Goal: Task Accomplishment & Management: Manage account settings

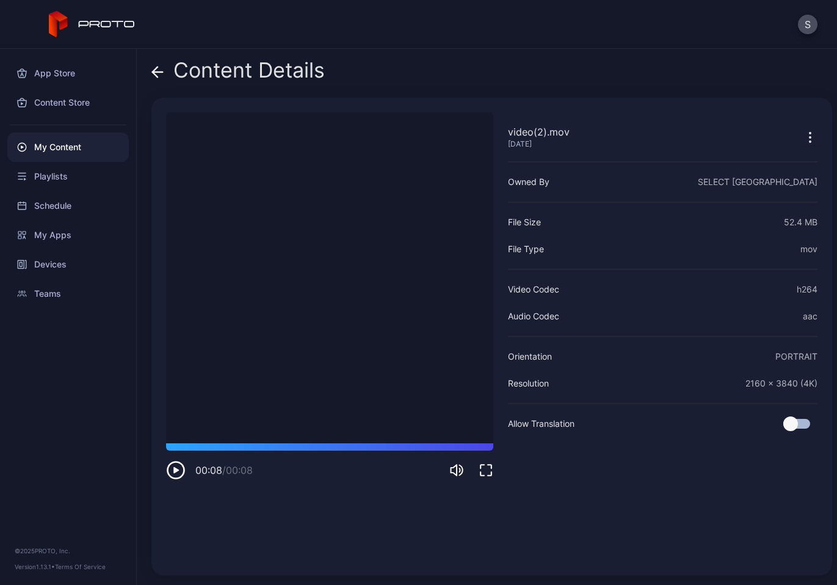
click at [477, 50] on div "Content Details video(2).mov Sep 2, 2025 Sorry, your browser doesn‘t support em…" at bounding box center [487, 317] width 700 height 536
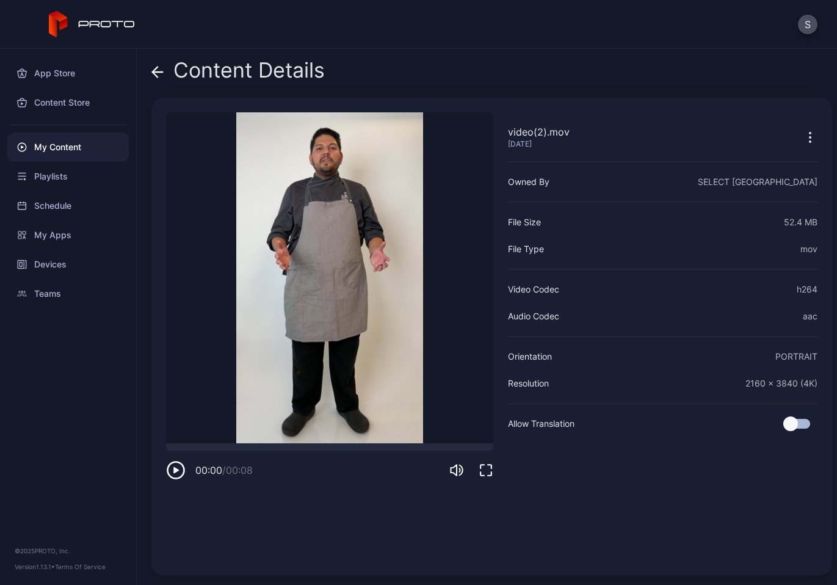
click at [160, 70] on icon at bounding box center [157, 72] width 12 height 12
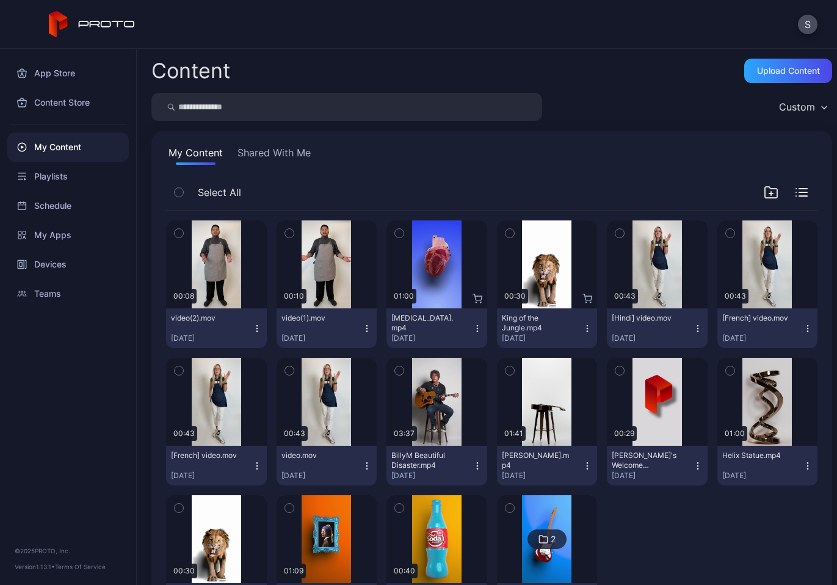
click at [256, 328] on icon "button" at bounding box center [257, 328] width 10 height 10
click at [217, 230] on div "Preview" at bounding box center [216, 264] width 101 height 88
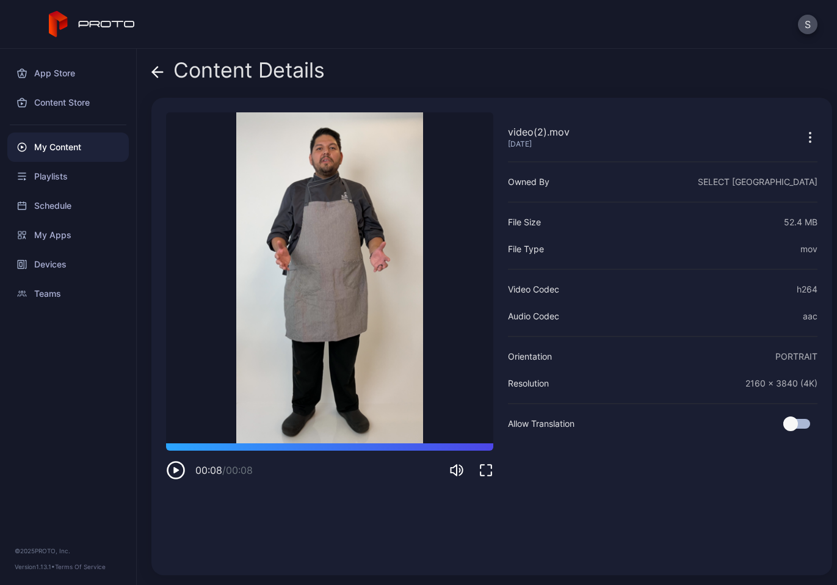
click at [157, 73] on icon at bounding box center [157, 72] width 12 height 12
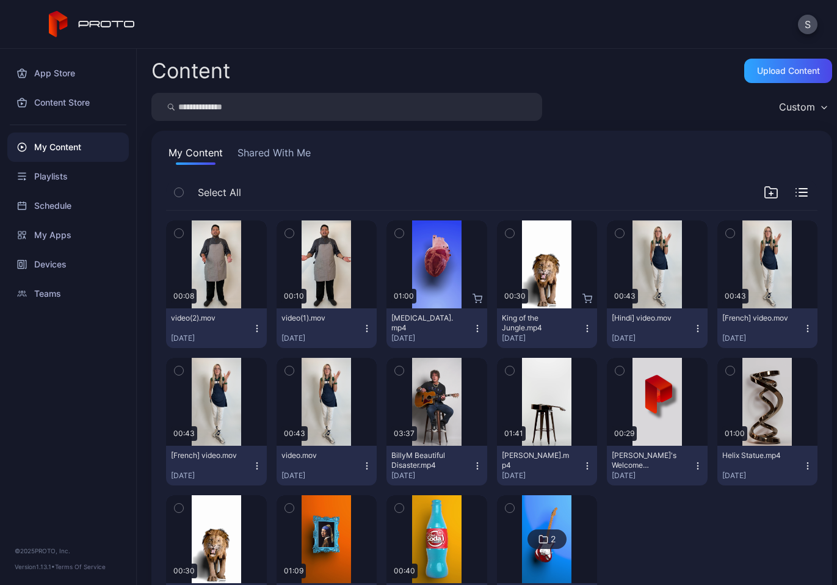
click at [255, 329] on icon "button" at bounding box center [257, 328] width 10 height 10
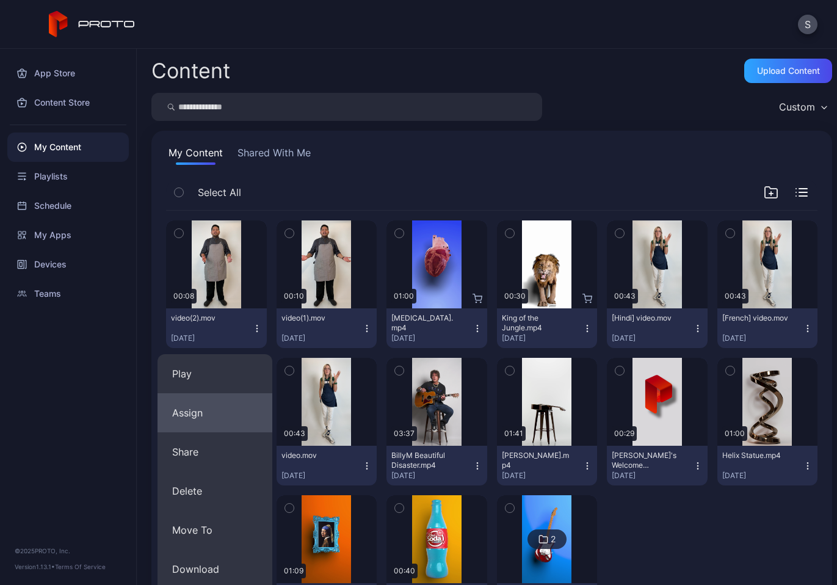
click at [209, 421] on button "Assign" at bounding box center [214, 412] width 115 height 39
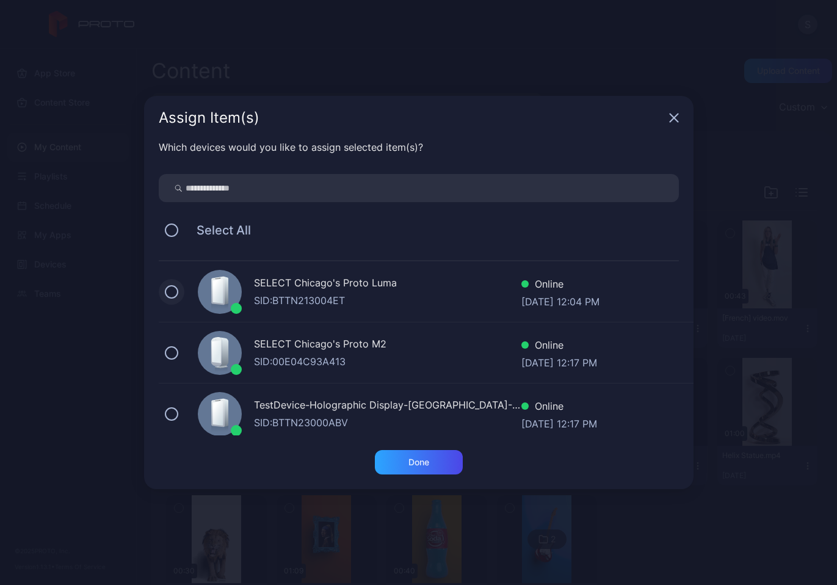
click at [175, 290] on button at bounding box center [171, 291] width 13 height 13
click at [414, 464] on div "Done" at bounding box center [418, 462] width 21 height 10
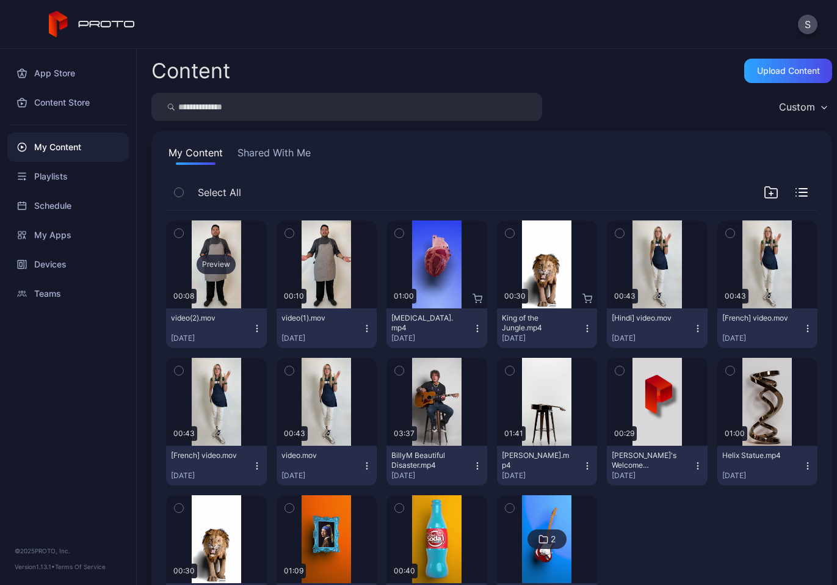
click at [239, 279] on div "Preview" at bounding box center [216, 264] width 101 height 88
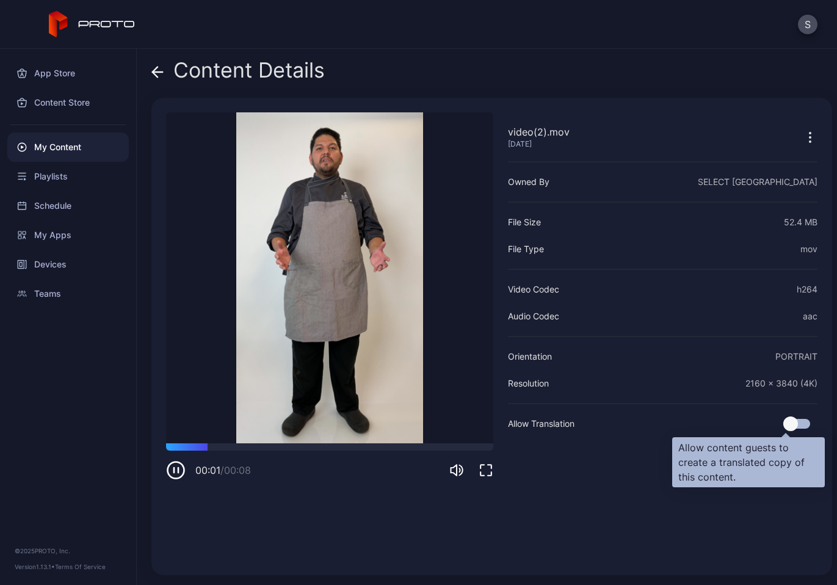
click at [785, 423] on div at bounding box center [796, 424] width 27 height 10
click at [797, 421] on div at bounding box center [804, 423] width 15 height 15
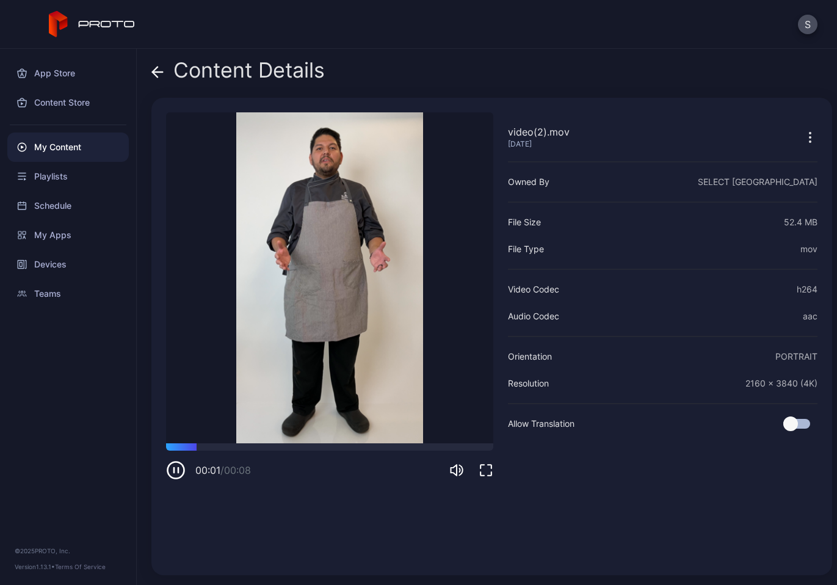
click at [802, 134] on icon "button" at bounding box center [809, 137] width 15 height 15
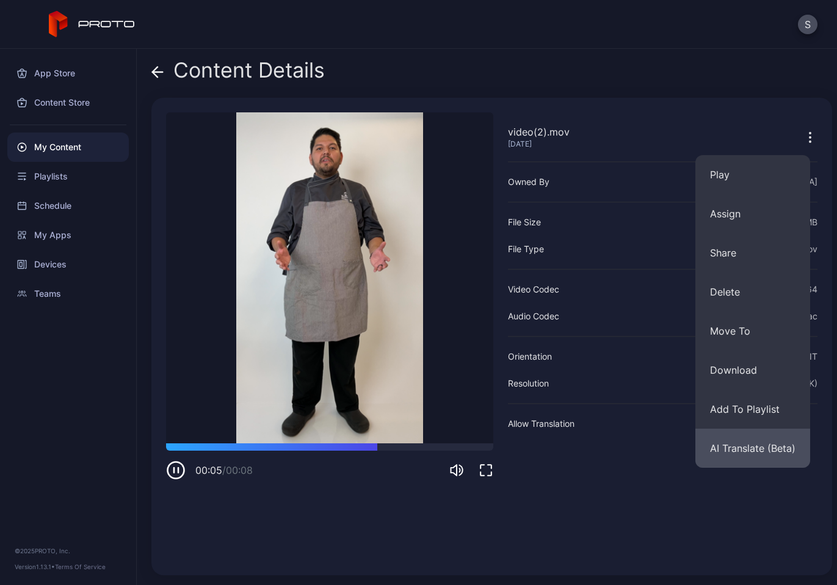
click at [753, 453] on button "AI Translate (Beta)" at bounding box center [752, 447] width 115 height 39
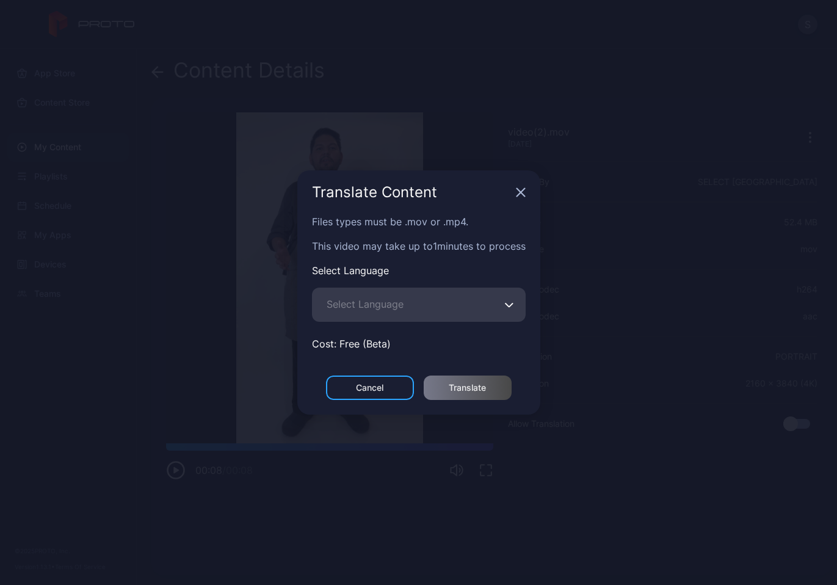
click at [509, 304] on icon "button" at bounding box center [509, 304] width 9 height 5
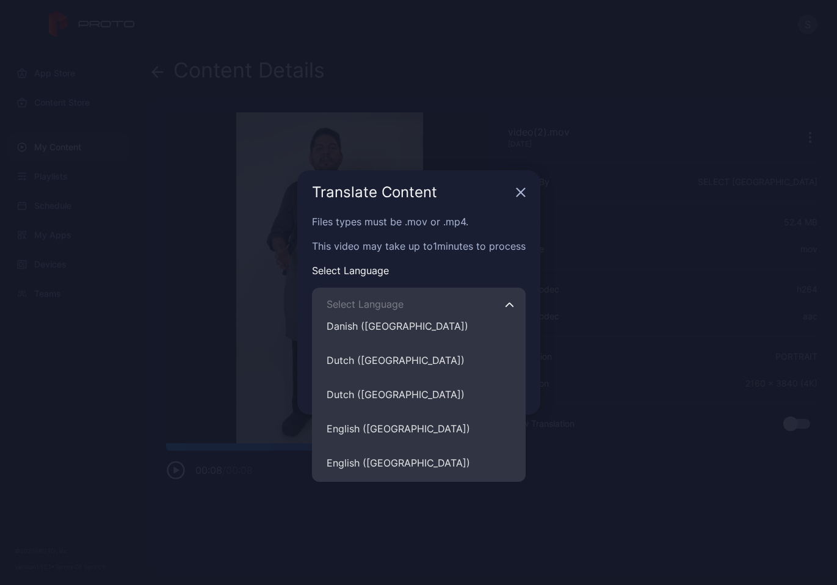
scroll to position [2441, 0]
click at [592, 322] on div "Translate Content Files types must be .mov or .mp4. This video may take up to 1…" at bounding box center [418, 292] width 837 height 585
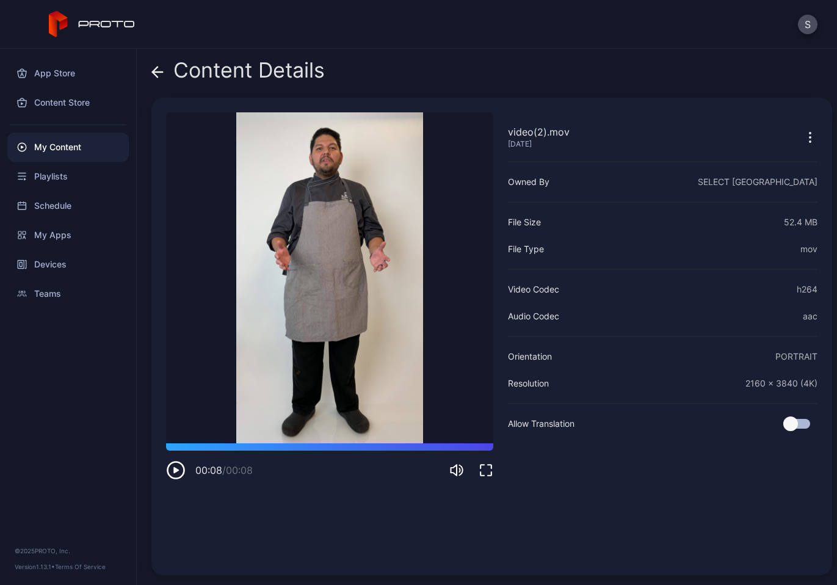
click at [483, 21] on div "S" at bounding box center [418, 24] width 837 height 49
click at [802, 135] on icon "button" at bounding box center [809, 137] width 15 height 15
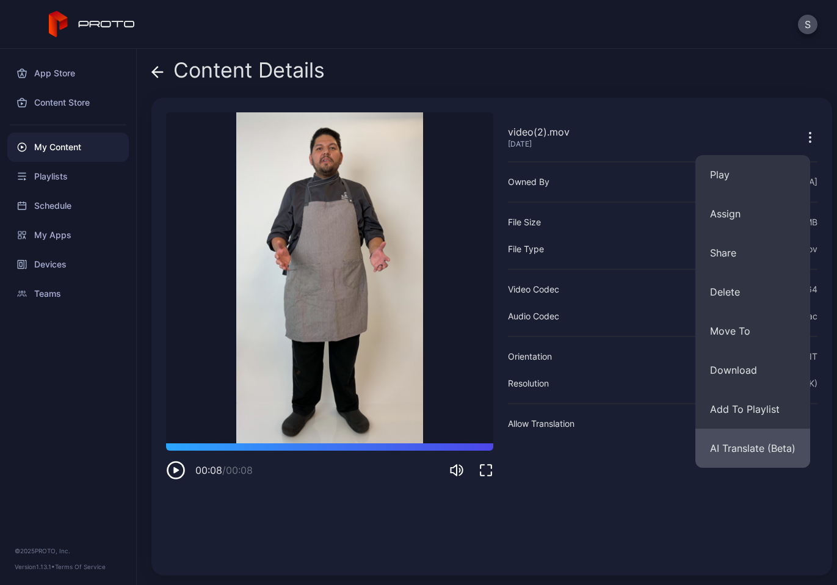
click at [746, 450] on button "AI Translate (Beta)" at bounding box center [752, 447] width 115 height 39
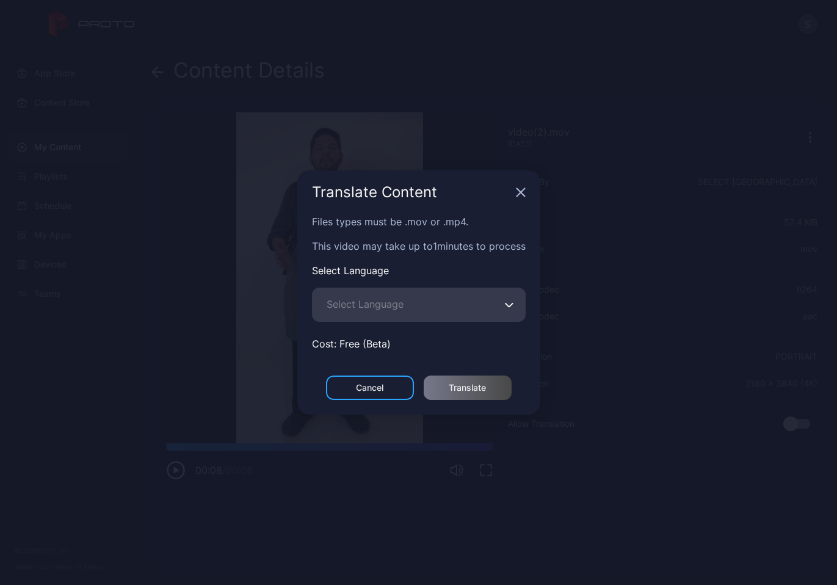
click at [513, 304] on icon "button" at bounding box center [509, 304] width 9 height 5
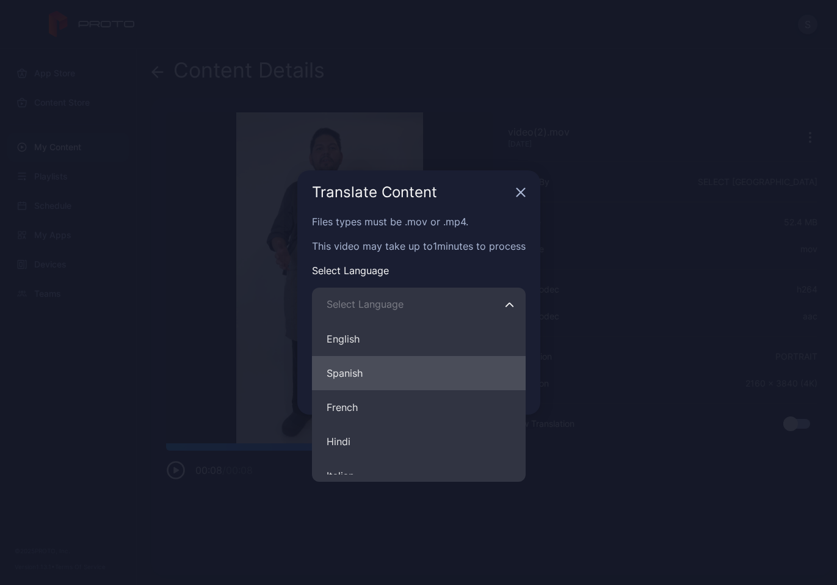
click at [437, 383] on button "Spanish" at bounding box center [419, 373] width 214 height 34
type input "*******"
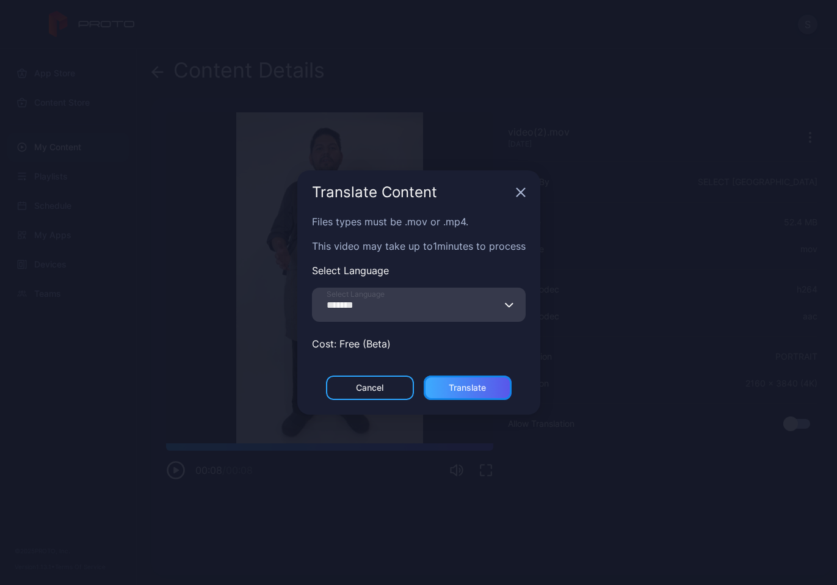
click at [481, 388] on div "Translate" at bounding box center [466, 388] width 37 height 10
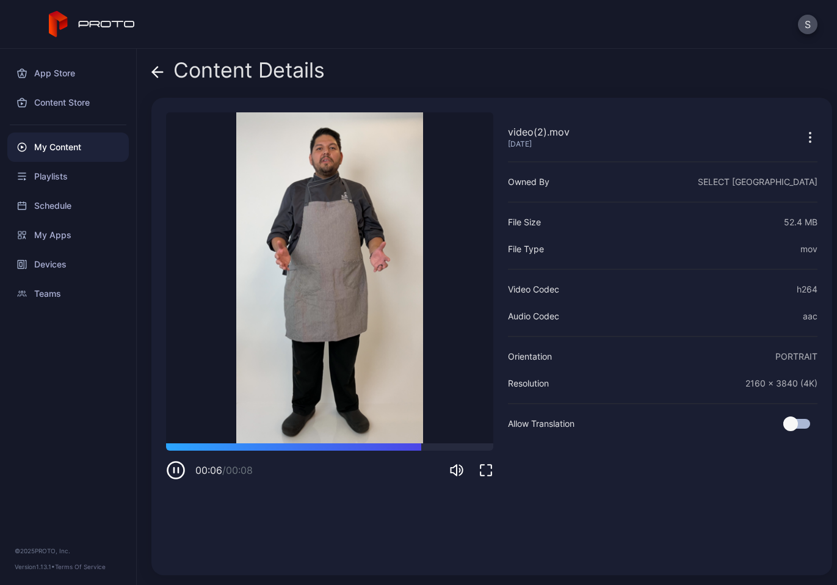
click at [802, 137] on icon "button" at bounding box center [809, 137] width 15 height 15
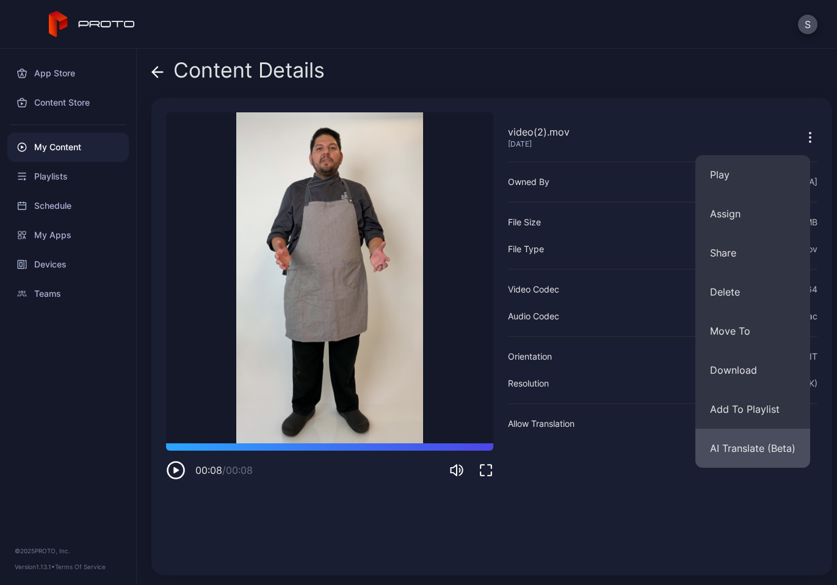
click at [744, 455] on button "AI Translate (Beta)" at bounding box center [752, 447] width 115 height 39
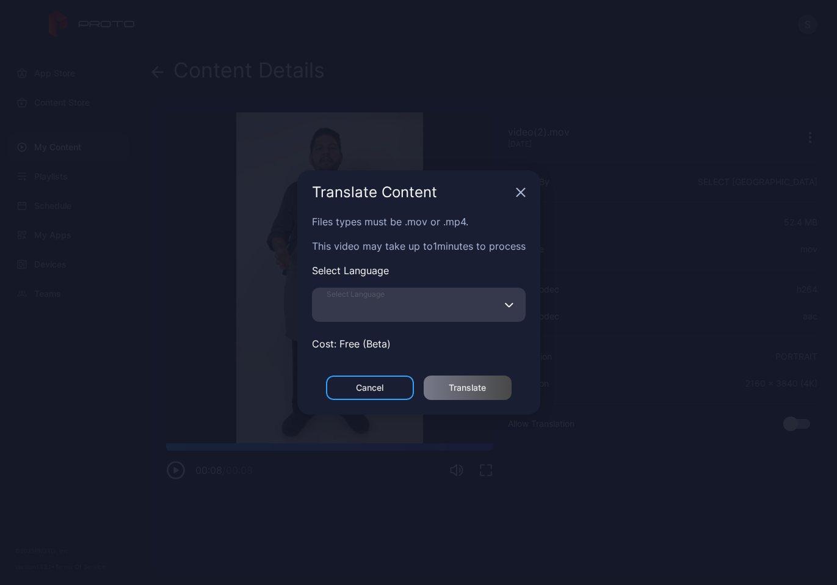
click at [505, 304] on input "Select Language" at bounding box center [419, 304] width 214 height 34
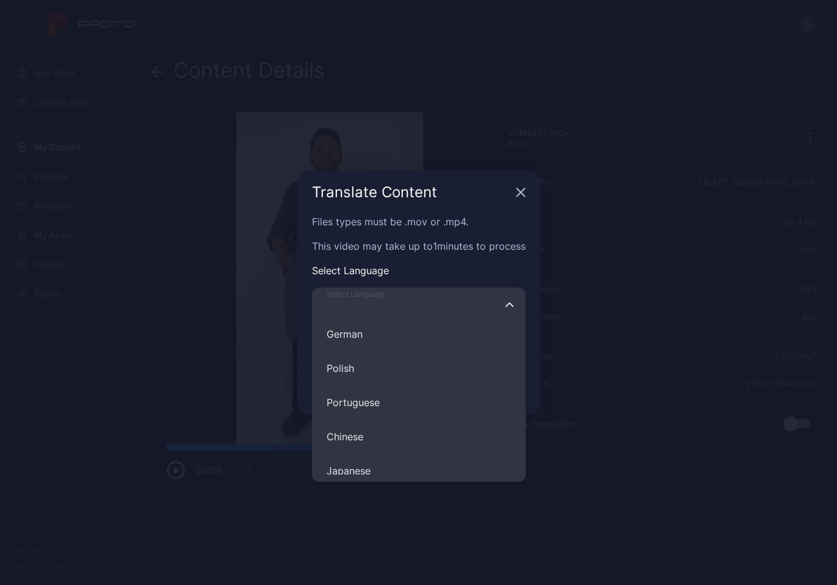
scroll to position [179, 0]
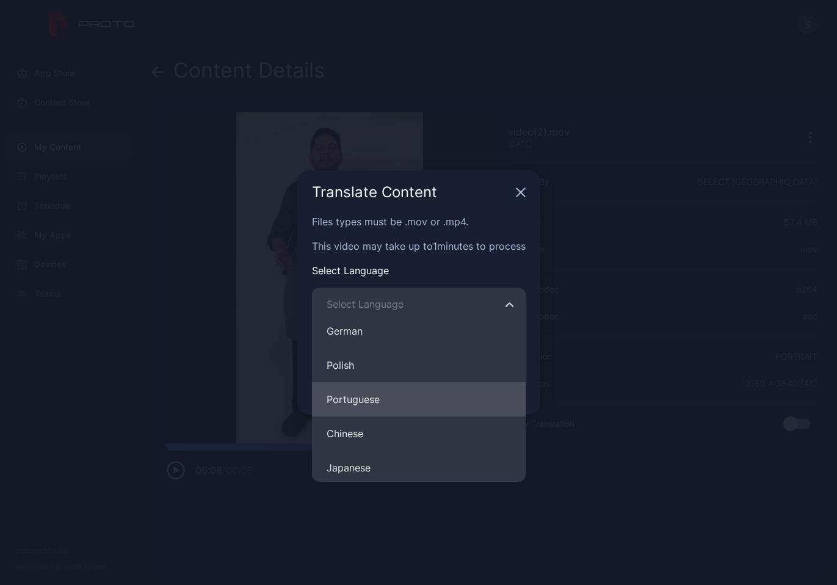
click at [425, 397] on button "Portuguese" at bounding box center [419, 399] width 214 height 34
type input "**********"
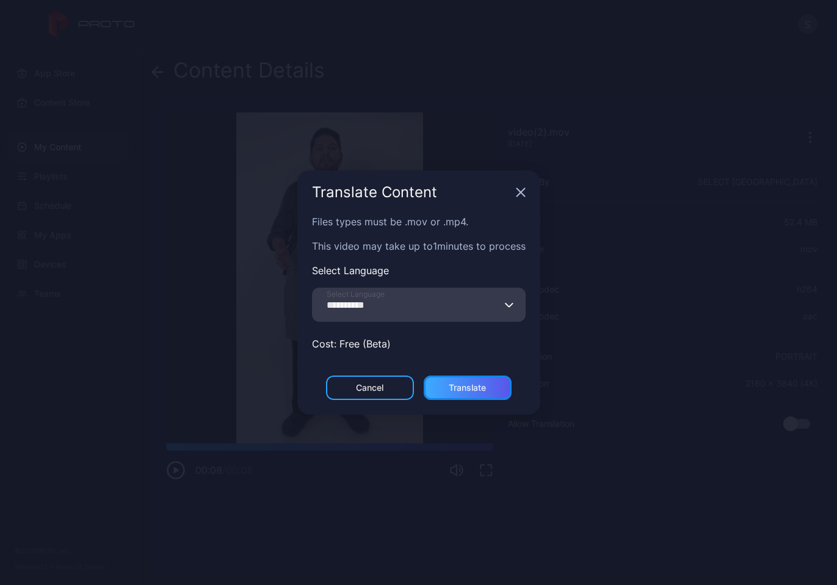
click at [488, 385] on div "Translate" at bounding box center [467, 387] width 88 height 24
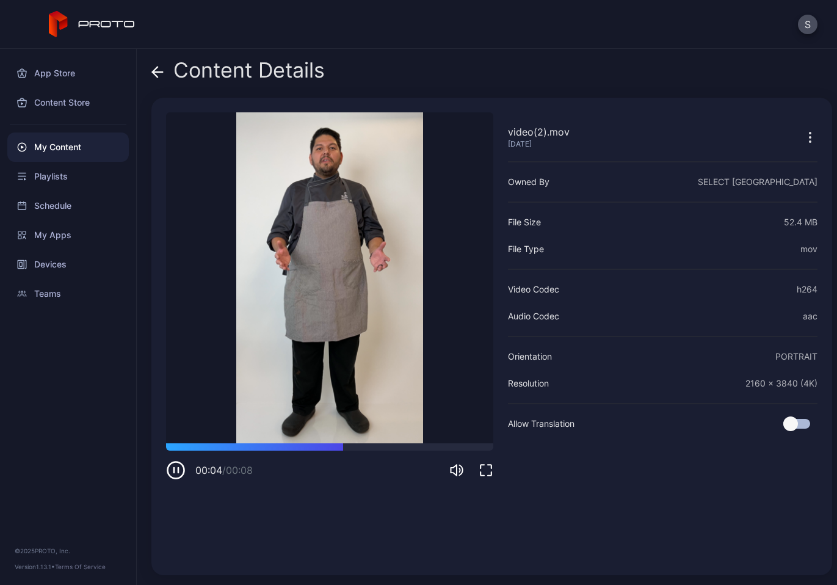
click at [802, 136] on icon "button" at bounding box center [809, 137] width 15 height 15
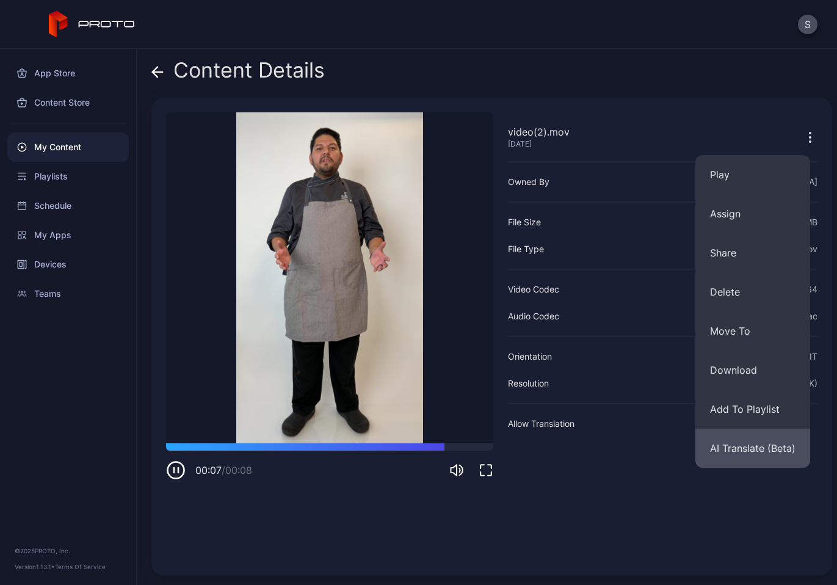
click at [744, 449] on button "AI Translate (Beta)" at bounding box center [752, 447] width 115 height 39
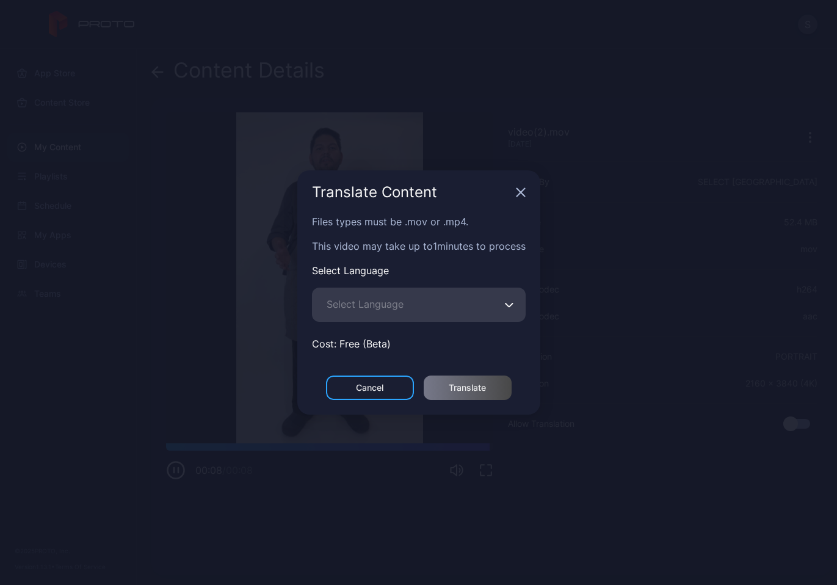
click at [514, 305] on icon "button" at bounding box center [509, 304] width 9 height 5
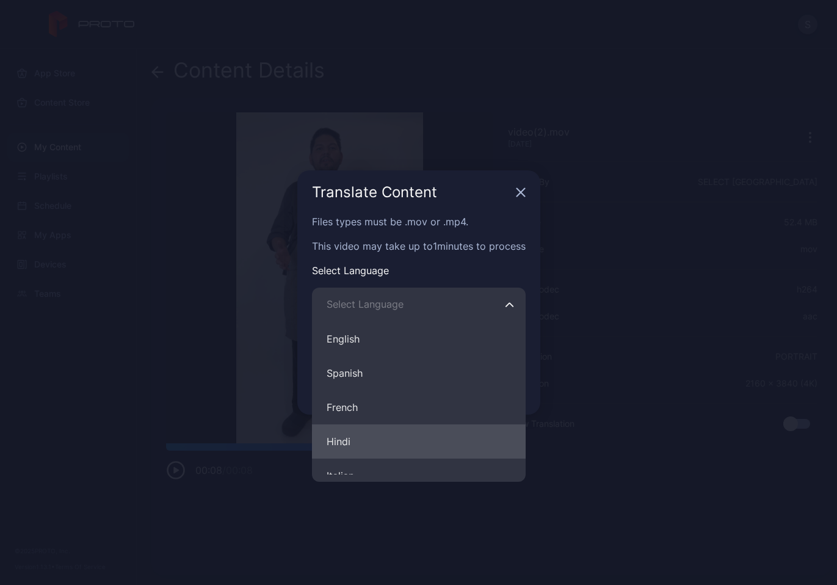
click at [427, 440] on button "Hindi" at bounding box center [419, 441] width 214 height 34
type input "*****"
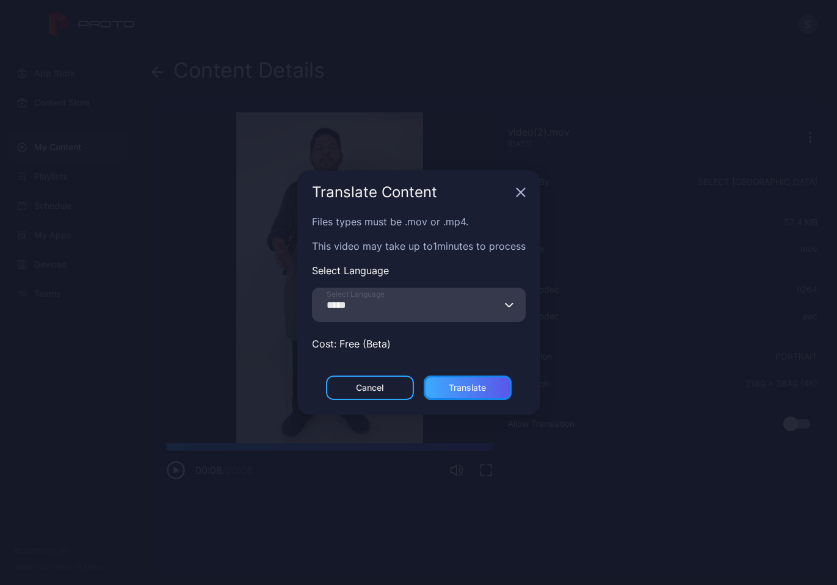
click at [470, 391] on div "Translate" at bounding box center [466, 388] width 37 height 10
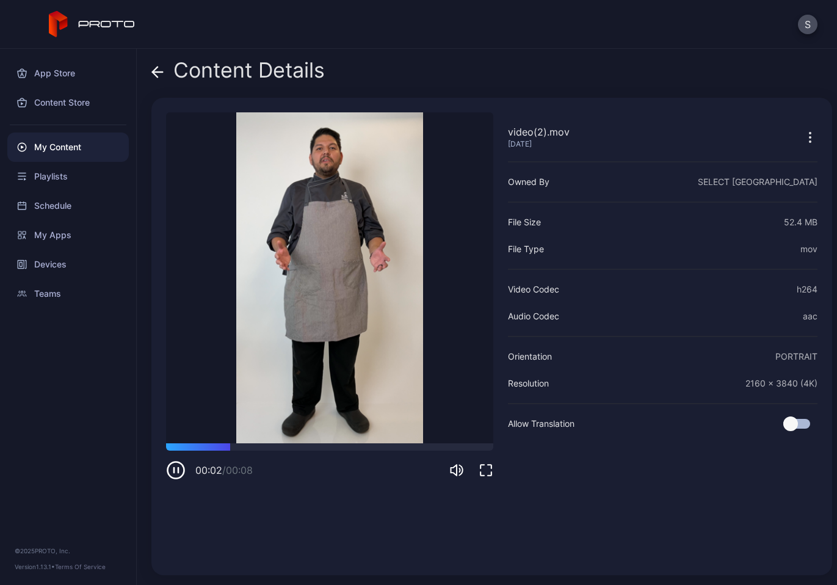
click at [802, 137] on icon "button" at bounding box center [809, 137] width 15 height 15
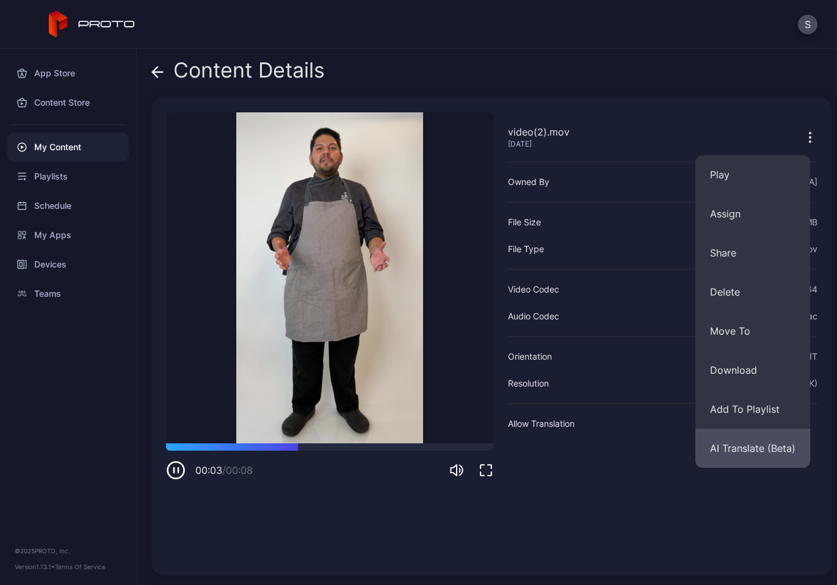
click at [744, 455] on button "AI Translate (Beta)" at bounding box center [752, 447] width 115 height 39
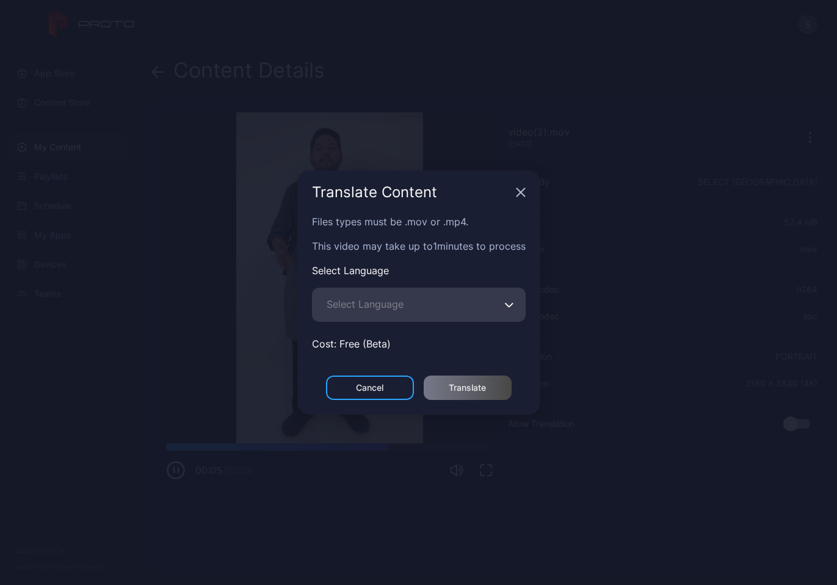
click at [512, 306] on icon "button" at bounding box center [509, 304] width 9 height 5
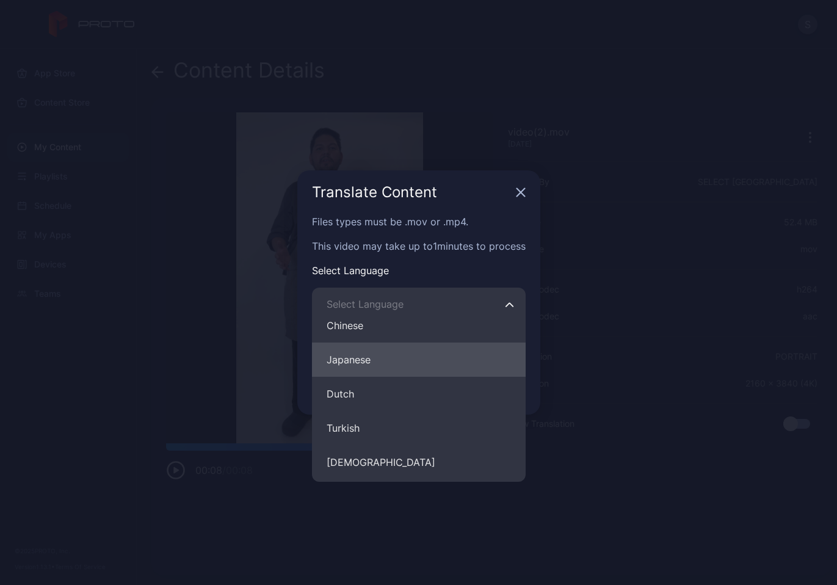
scroll to position [297, 0]
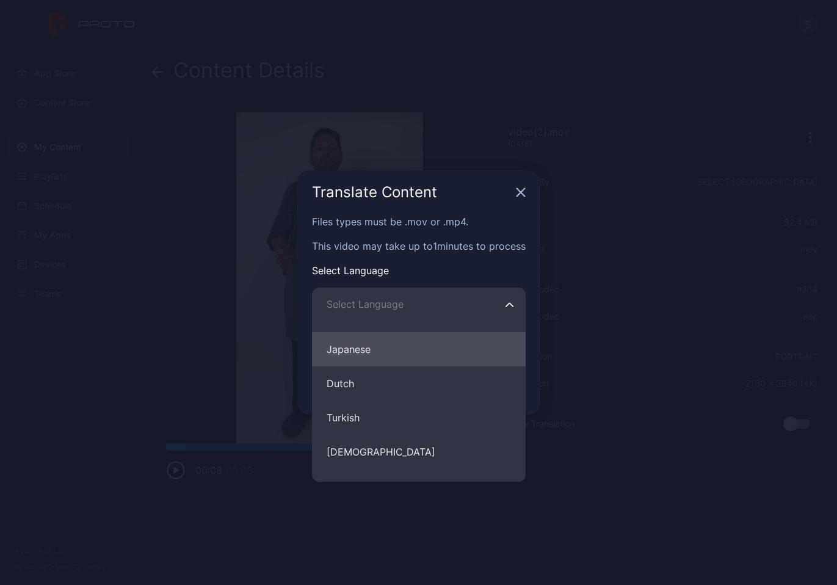
click at [422, 350] on button "Japanese" at bounding box center [419, 349] width 214 height 34
type input "********"
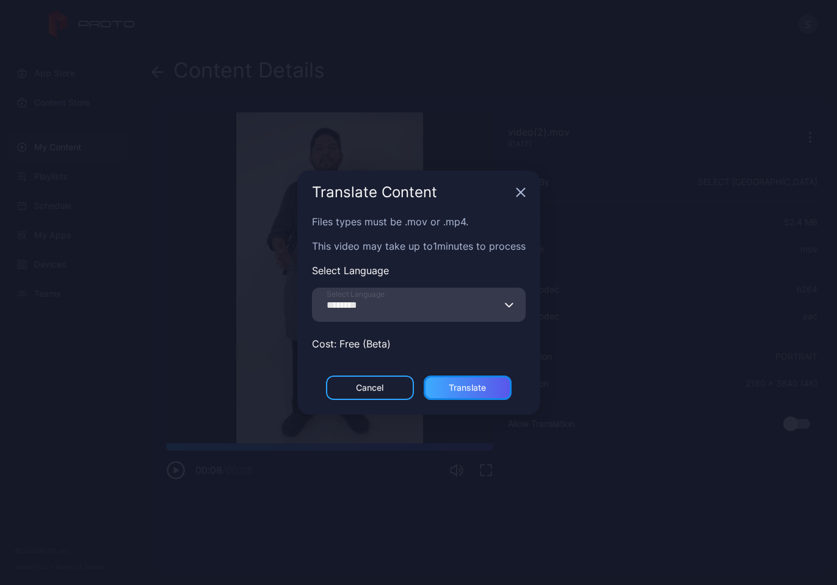
click at [488, 394] on div "Translate" at bounding box center [467, 387] width 88 height 24
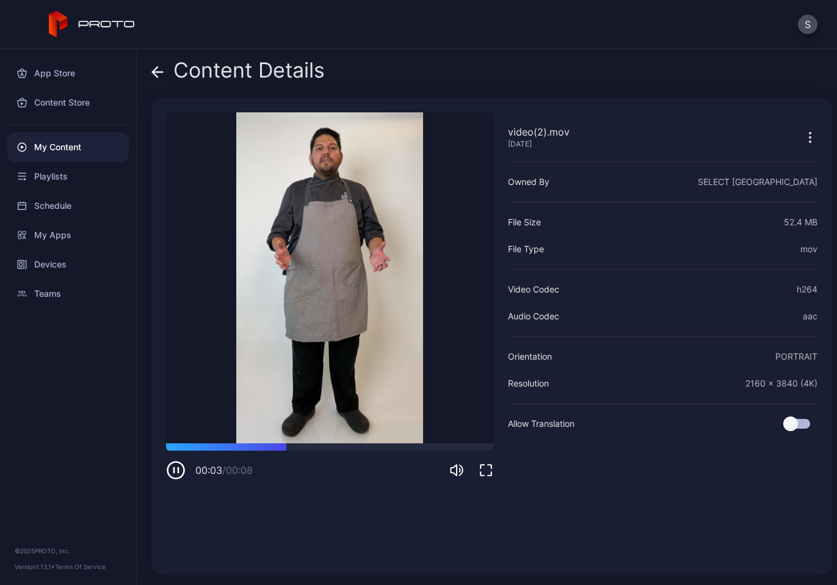
click at [71, 148] on div "My Content" at bounding box center [67, 146] width 121 height 29
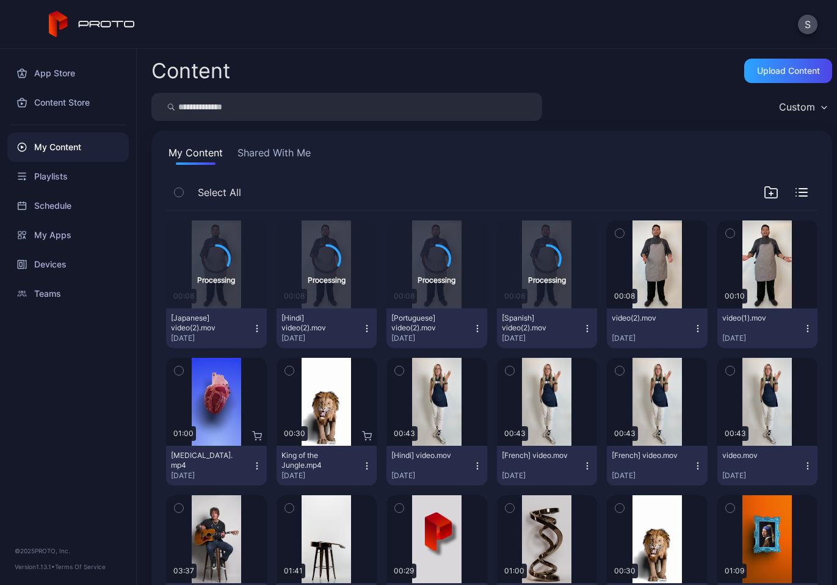
click at [693, 328] on icon "button" at bounding box center [698, 328] width 10 height 10
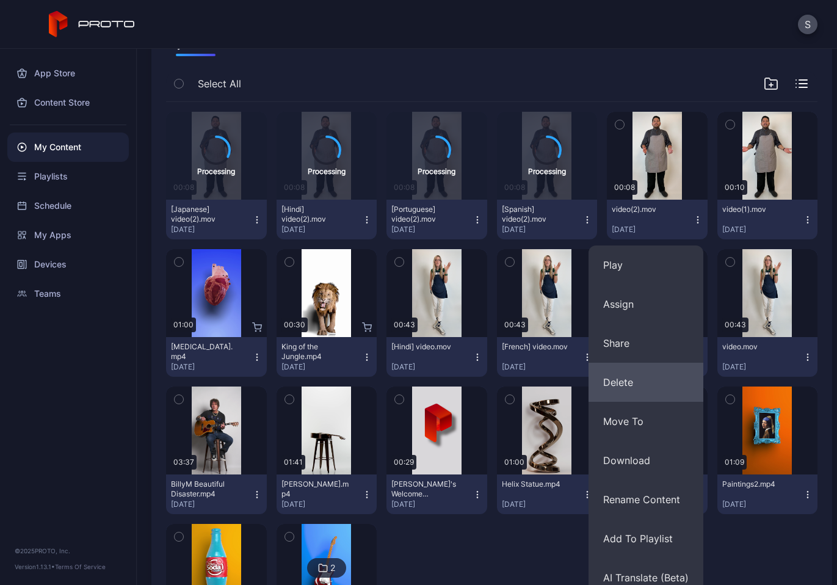
scroll to position [111, 0]
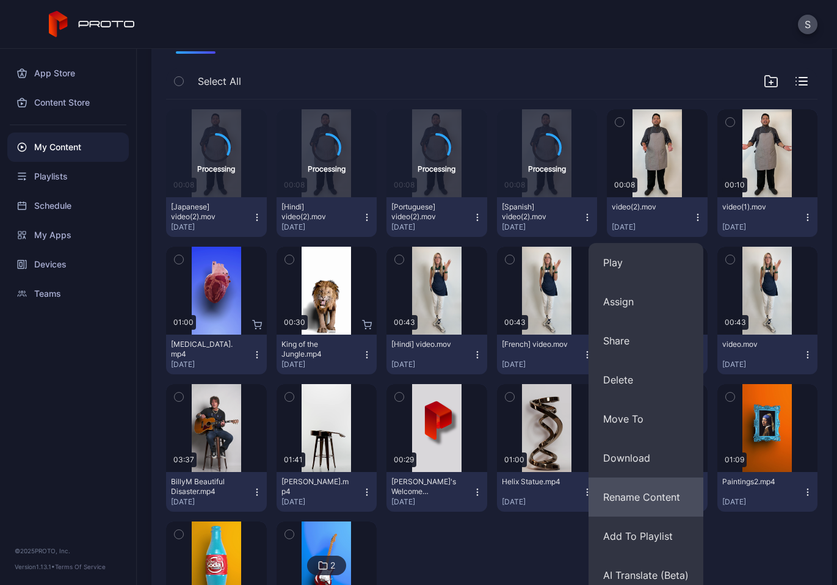
click at [633, 499] on button "Rename Content" at bounding box center [645, 496] width 115 height 39
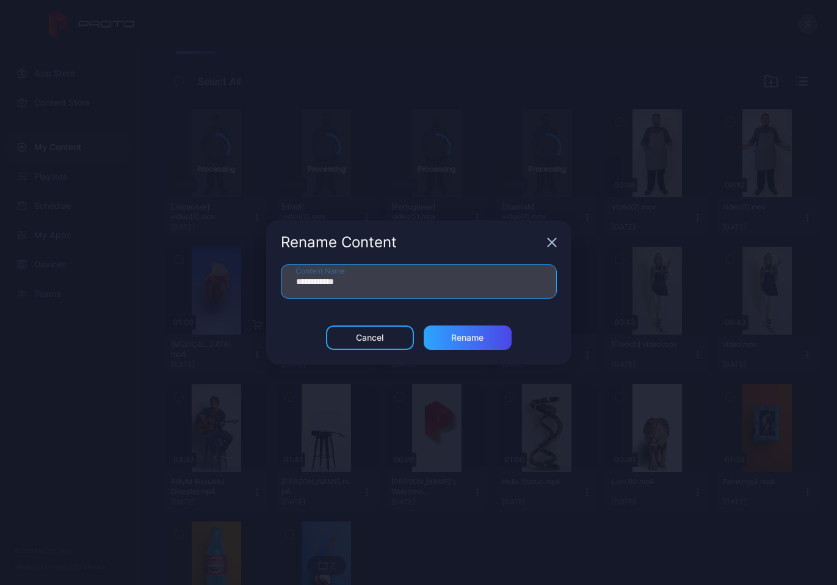
click at [426, 282] on input "**********" at bounding box center [419, 281] width 276 height 34
click at [326, 282] on input "**********" at bounding box center [419, 281] width 276 height 34
drag, startPoint x: 329, startPoint y: 283, endPoint x: 252, endPoint y: 278, distance: 77.6
click at [252, 278] on div "**********" at bounding box center [418, 292] width 837 height 585
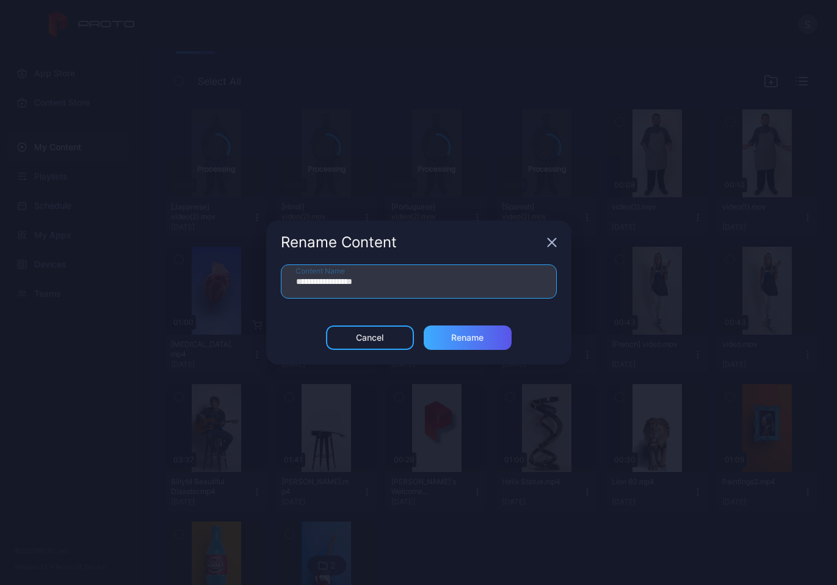
type input "**********"
click at [489, 334] on div "Rename" at bounding box center [467, 337] width 88 height 24
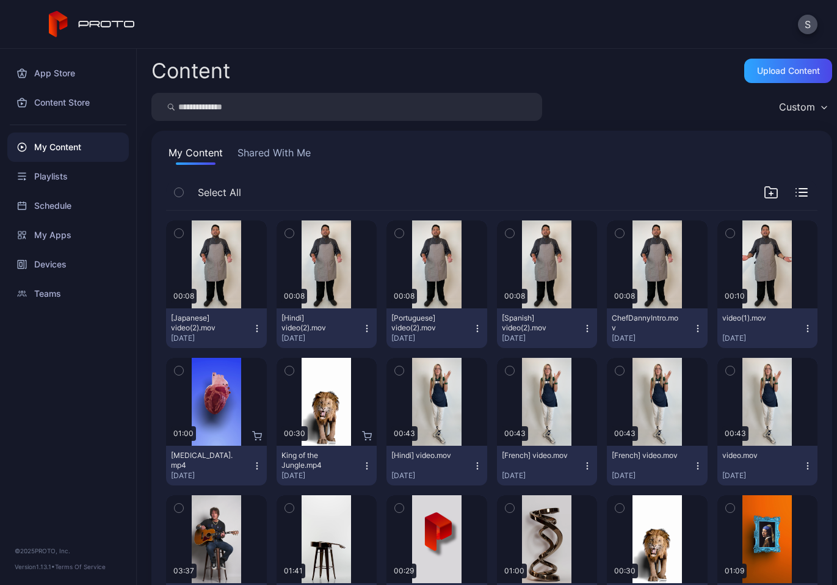
click at [479, 52] on div "Content Upload Content Custom My Content Shared With Me Select All Preview 00:0…" at bounding box center [487, 317] width 700 height 536
click at [181, 233] on icon "button" at bounding box center [179, 232] width 9 height 13
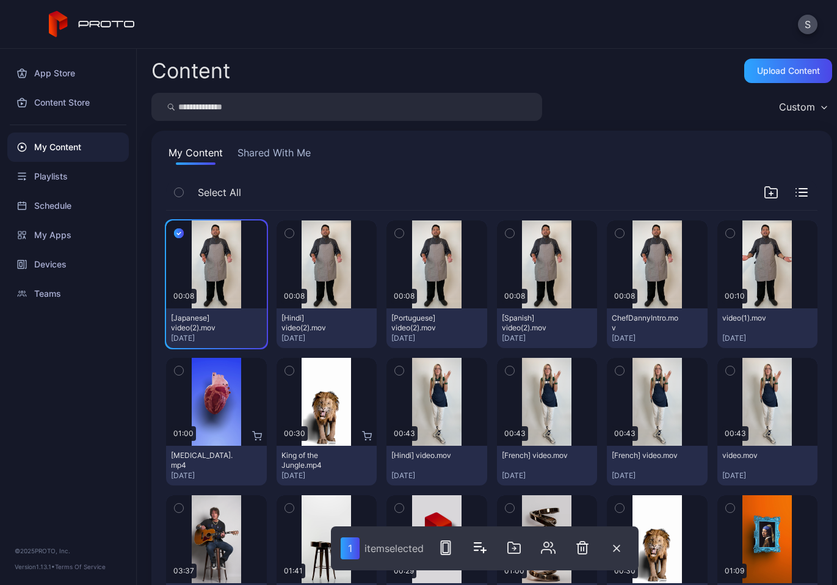
click at [505, 231] on icon "button" at bounding box center [509, 232] width 9 height 13
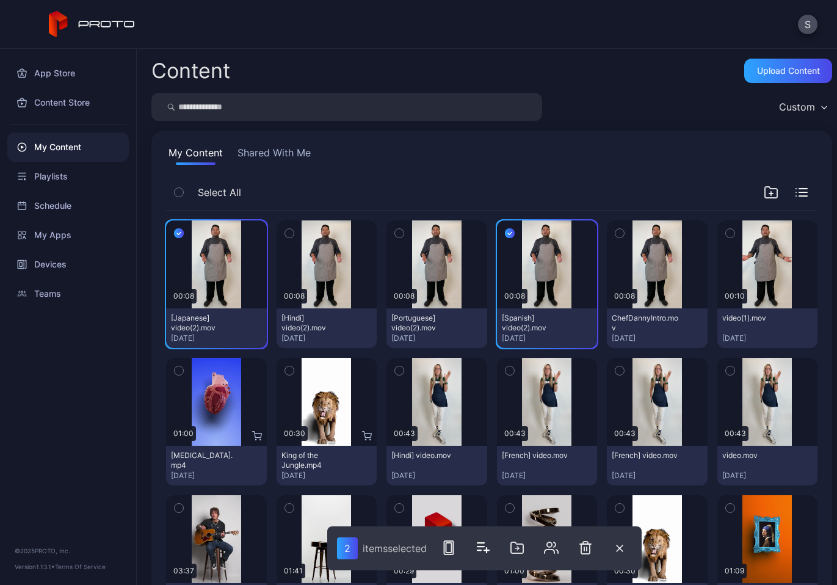
click at [395, 233] on icon "button" at bounding box center [399, 232] width 9 height 13
click at [281, 237] on button "button" at bounding box center [289, 233] width 26 height 26
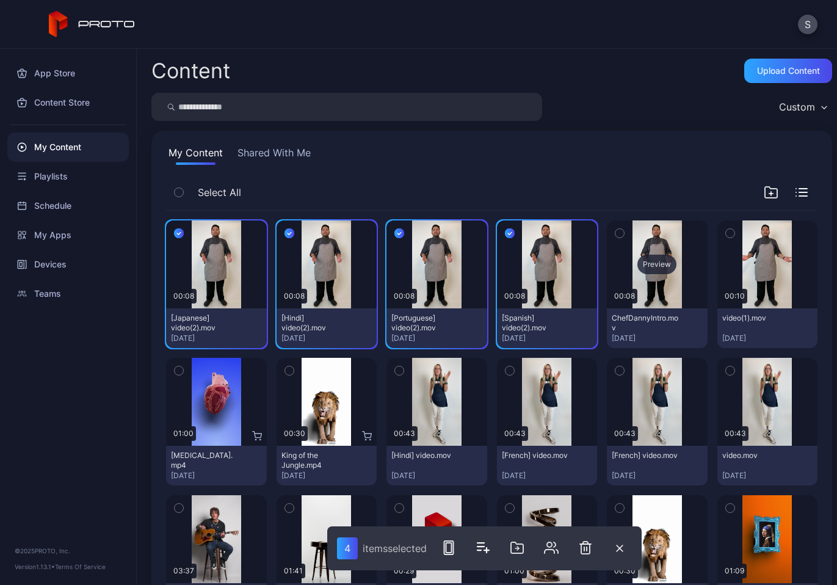
click at [627, 236] on div "Preview" at bounding box center [657, 264] width 101 height 88
click at [508, 233] on icon "button" at bounding box center [510, 233] width 4 height 2
click at [397, 229] on icon "button" at bounding box center [399, 232] width 10 height 13
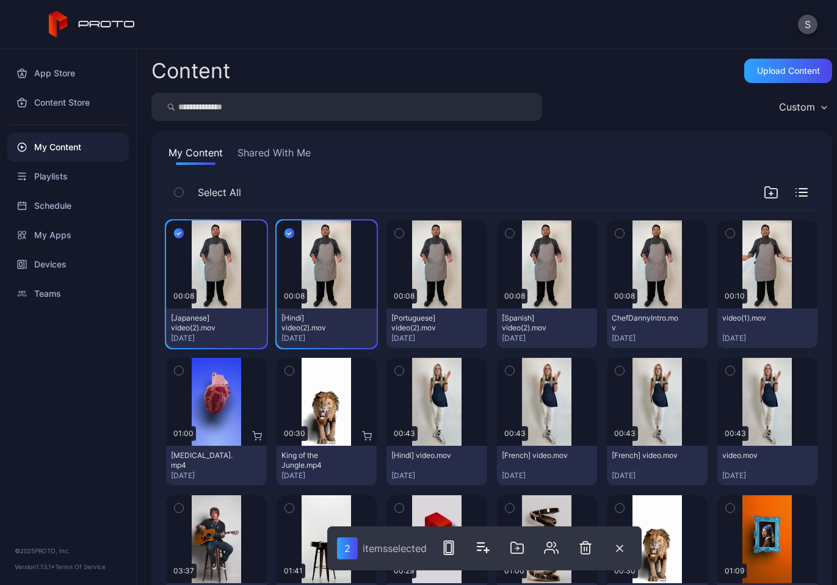
click at [284, 231] on icon "button" at bounding box center [289, 232] width 10 height 13
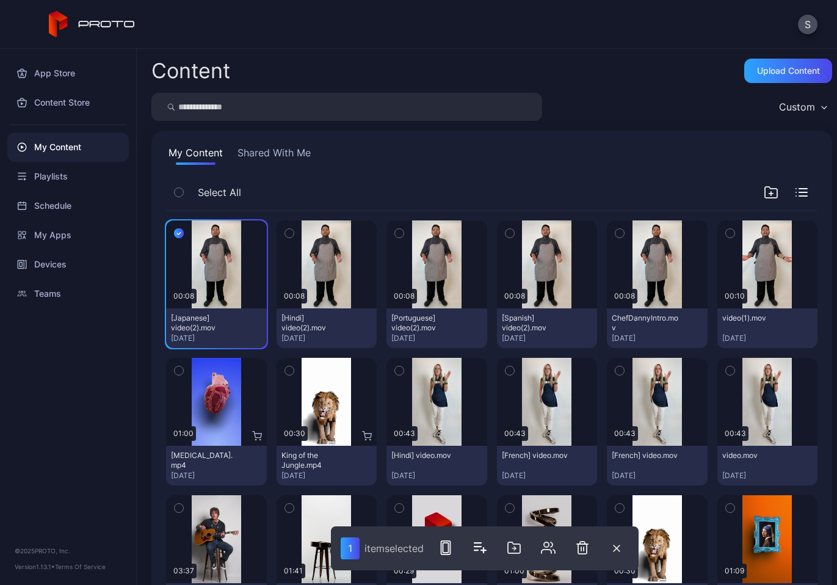
click at [179, 232] on icon "button" at bounding box center [179, 232] width 10 height 13
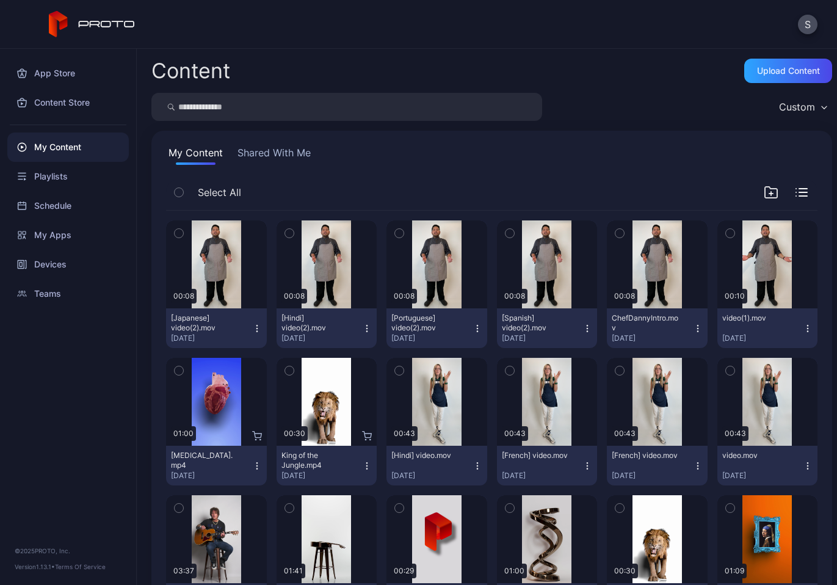
click at [253, 329] on icon "button" at bounding box center [257, 328] width 10 height 10
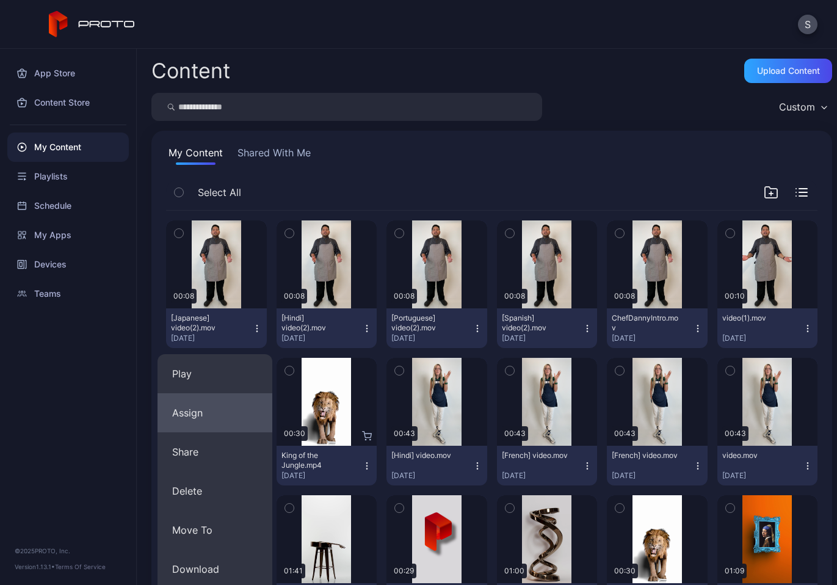
click at [223, 418] on button "Assign" at bounding box center [214, 412] width 115 height 39
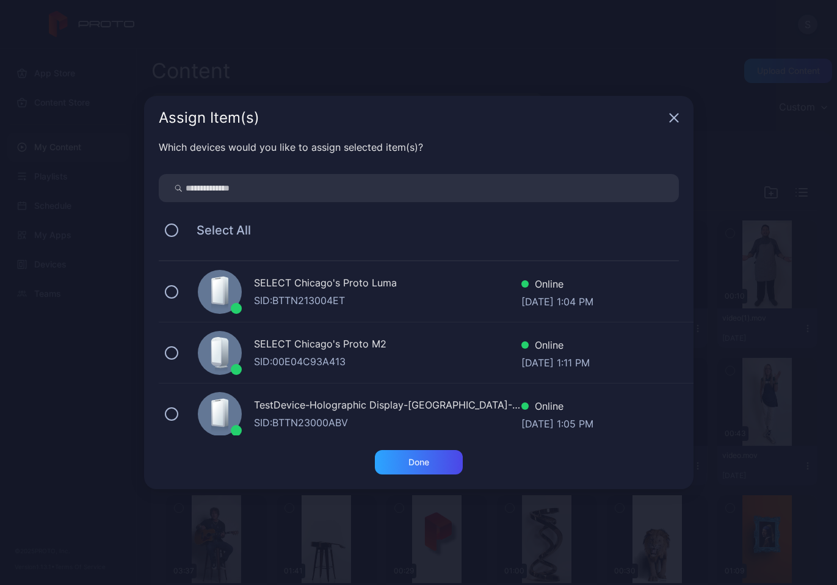
click at [675, 111] on div "Assign Item(s)" at bounding box center [418, 118] width 549 height 44
click at [675, 120] on icon "button" at bounding box center [673, 118] width 8 height 8
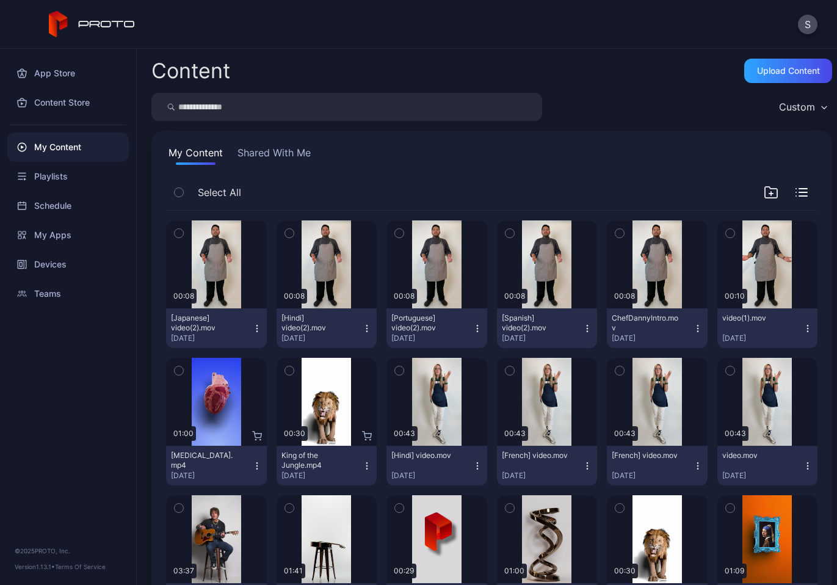
click at [586, 328] on icon "button" at bounding box center [586, 328] width 1 height 1
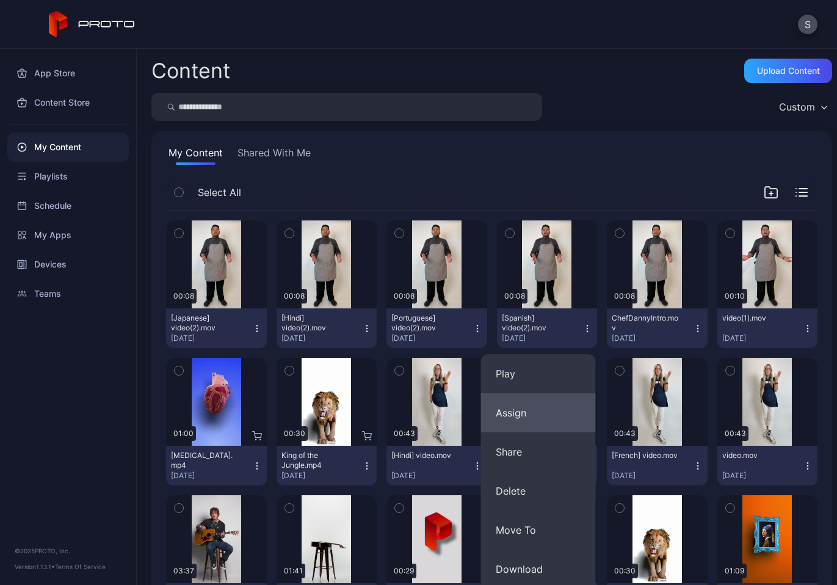
click at [534, 417] on button "Assign" at bounding box center [538, 412] width 115 height 39
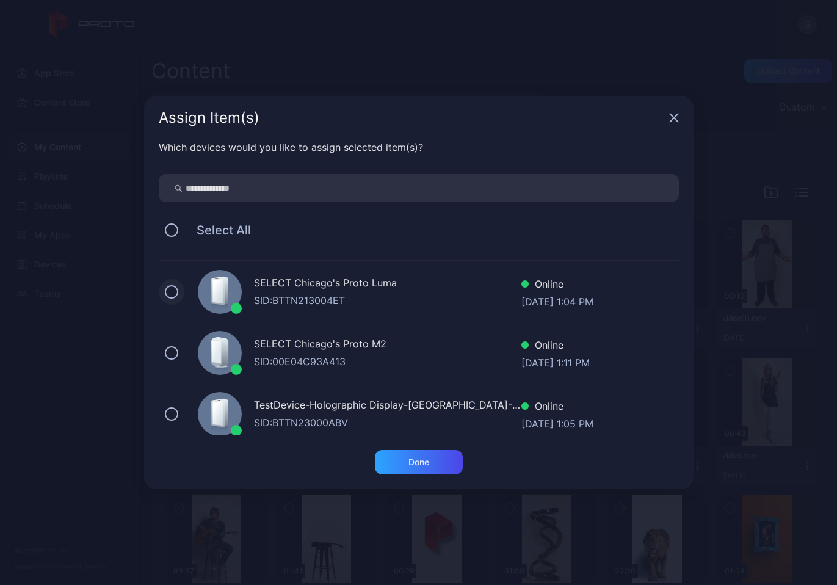
click at [173, 289] on button at bounding box center [171, 291] width 13 height 13
click at [415, 463] on div "Done" at bounding box center [418, 462] width 21 height 10
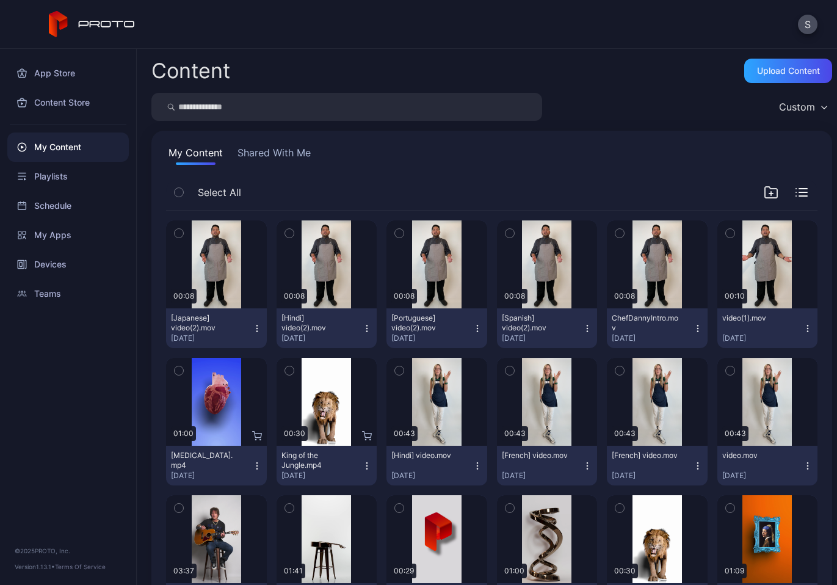
click at [472, 329] on icon "button" at bounding box center [477, 328] width 10 height 10
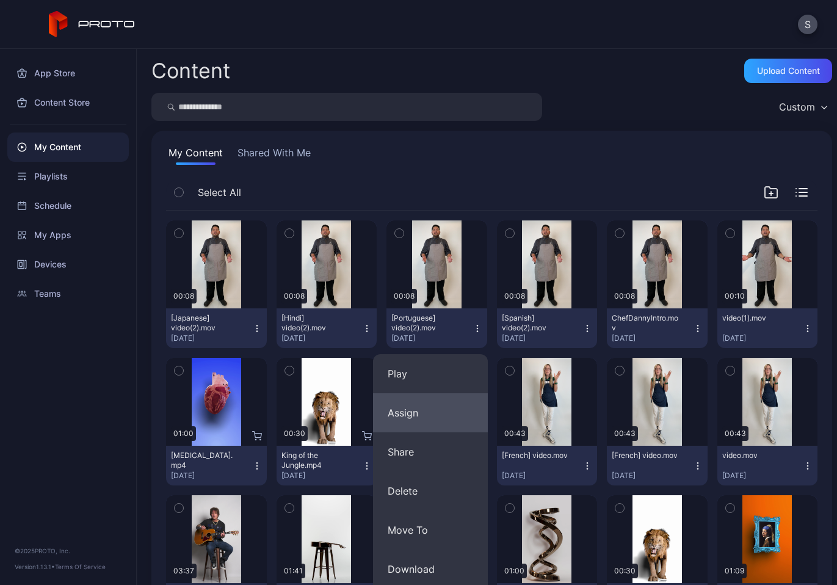
click at [423, 415] on button "Assign" at bounding box center [430, 412] width 115 height 39
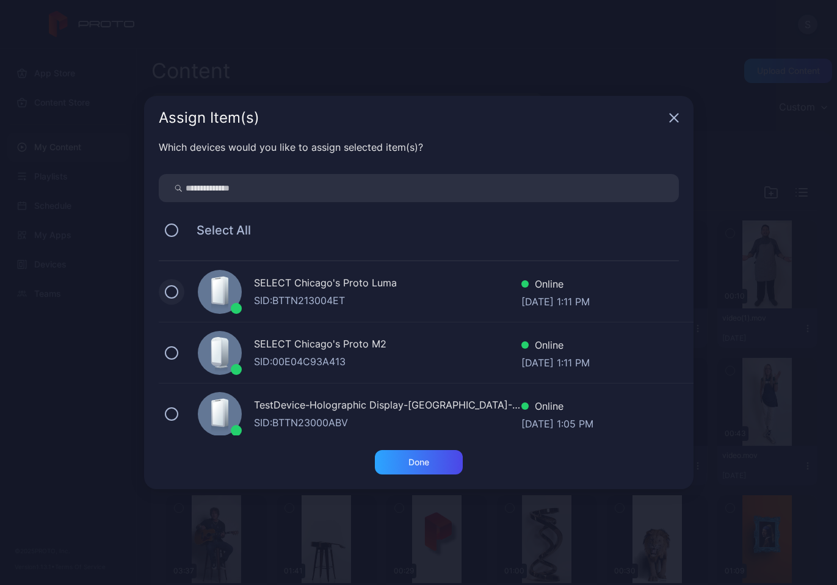
click at [176, 288] on button at bounding box center [171, 291] width 13 height 13
click at [416, 469] on div "Done" at bounding box center [419, 462] width 88 height 24
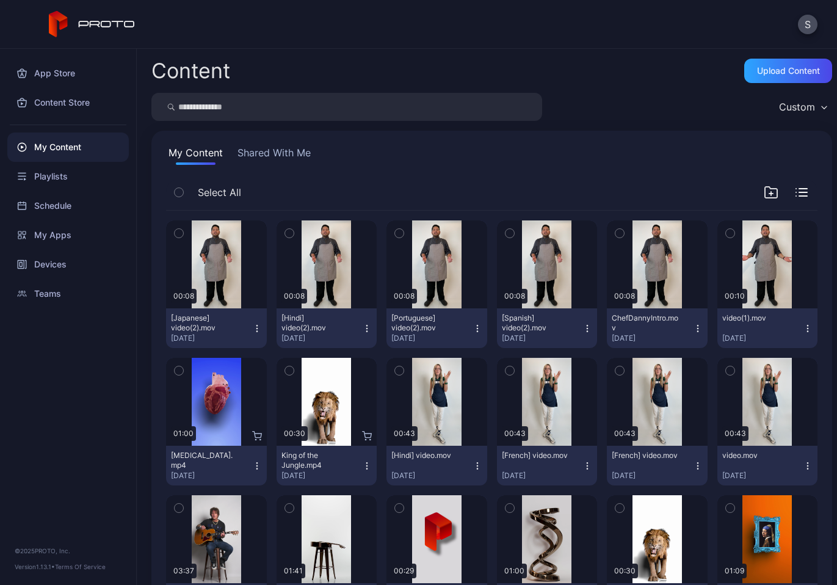
click at [362, 329] on icon "button" at bounding box center [367, 328] width 10 height 10
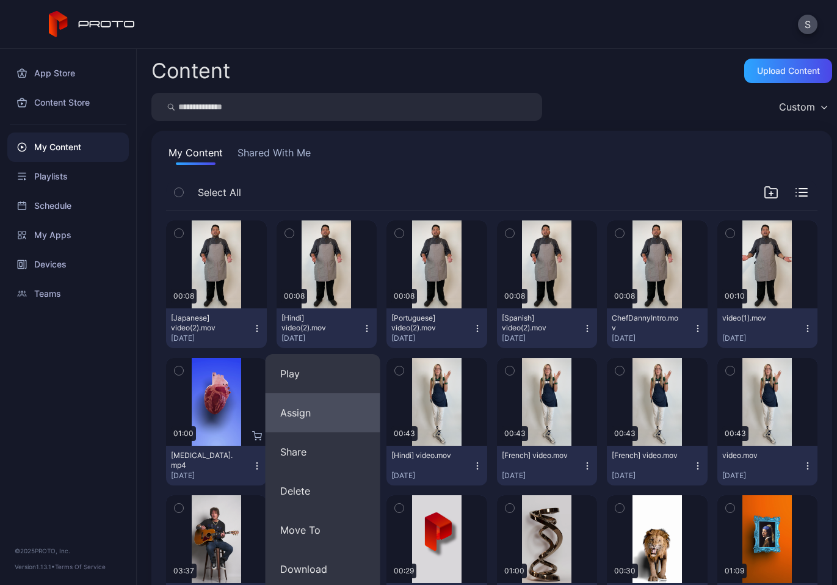
click at [318, 409] on button "Assign" at bounding box center [322, 412] width 115 height 39
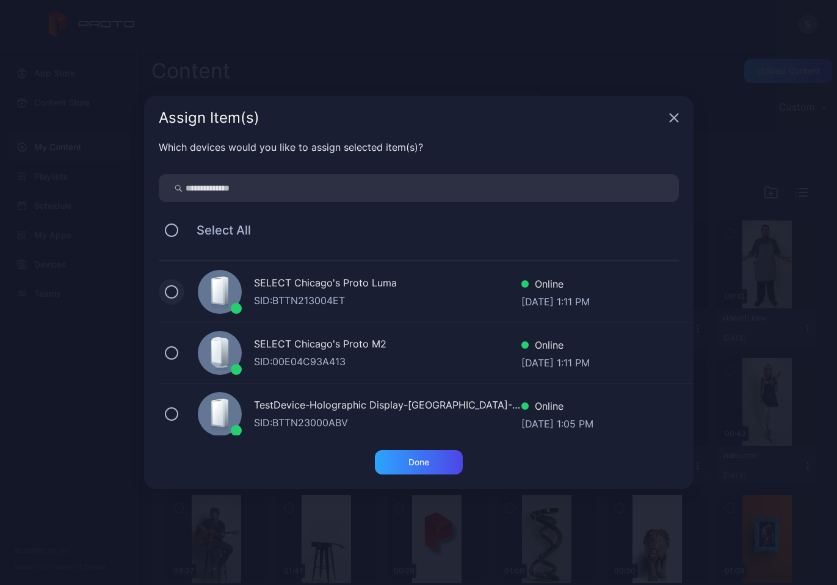
click at [171, 294] on button at bounding box center [171, 291] width 13 height 13
click at [408, 466] on div "Done" at bounding box center [418, 462] width 21 height 10
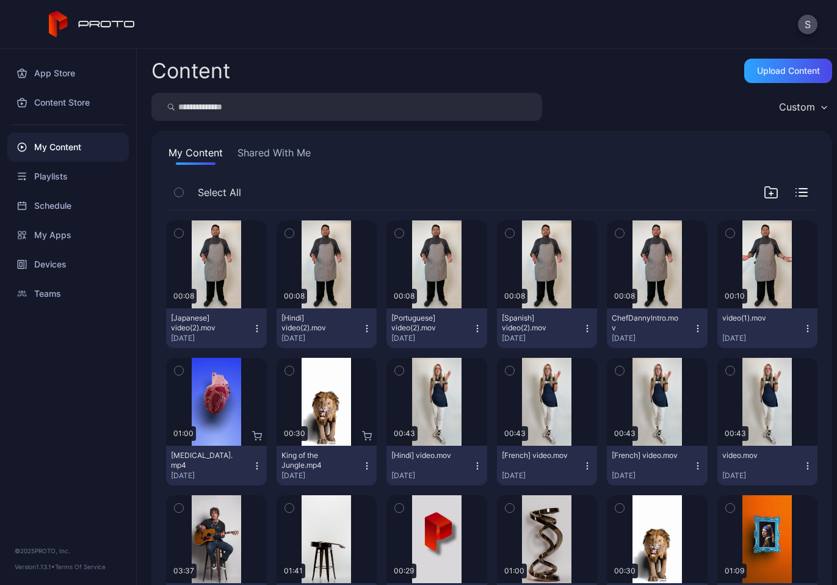
click at [254, 329] on icon "button" at bounding box center [257, 328] width 10 height 10
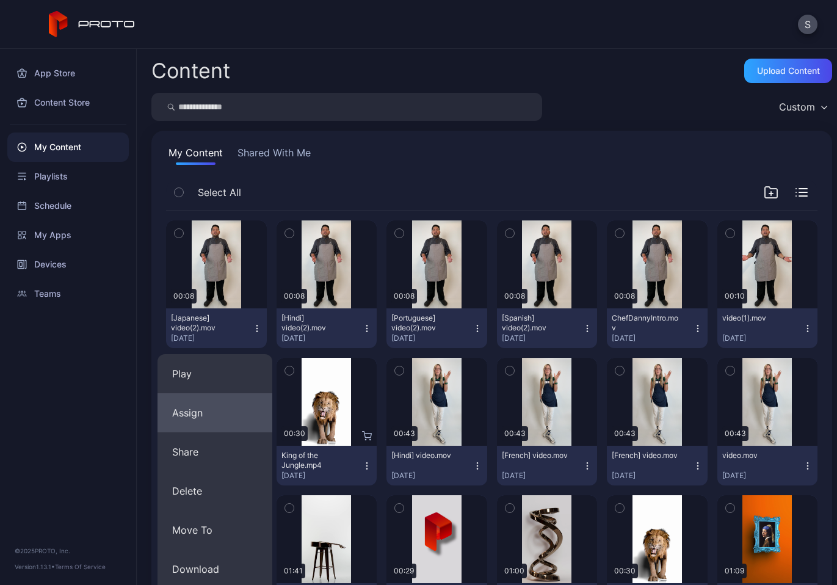
click at [215, 418] on button "Assign" at bounding box center [214, 412] width 115 height 39
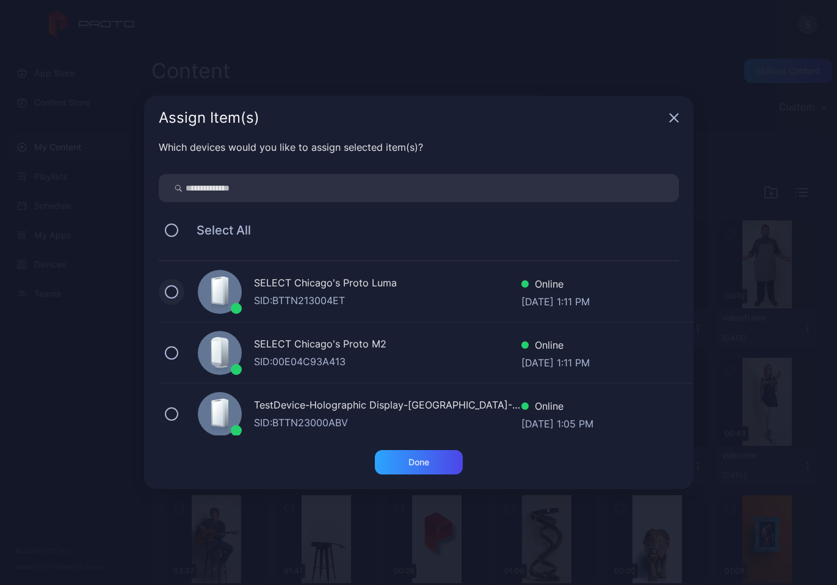
click at [176, 292] on button at bounding box center [171, 291] width 13 height 13
click at [416, 469] on div "Done" at bounding box center [419, 462] width 88 height 24
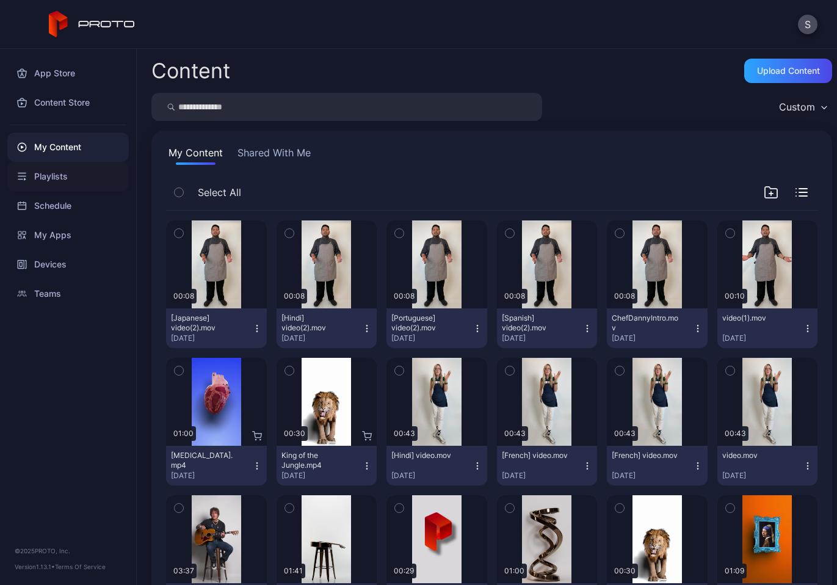
click at [60, 177] on div "Playlists" at bounding box center [67, 176] width 121 height 29
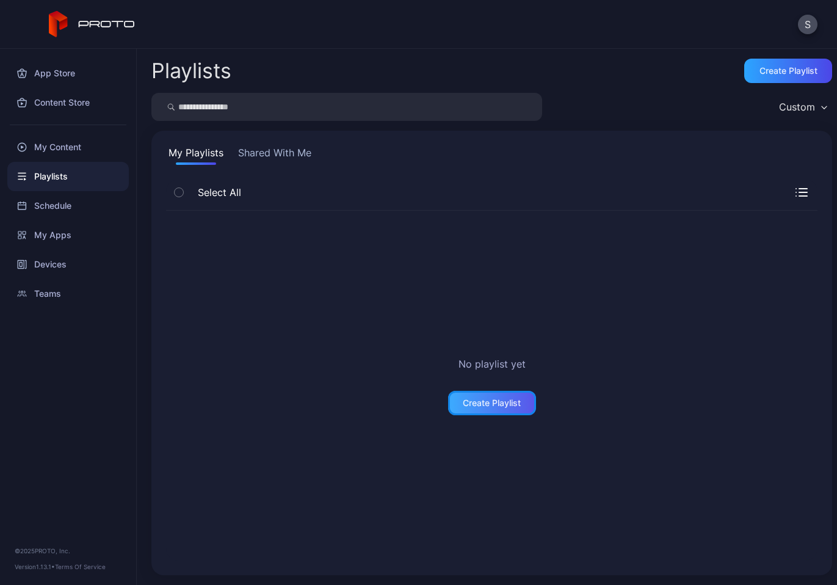
click at [483, 399] on div "Create Playlist" at bounding box center [492, 403] width 58 height 10
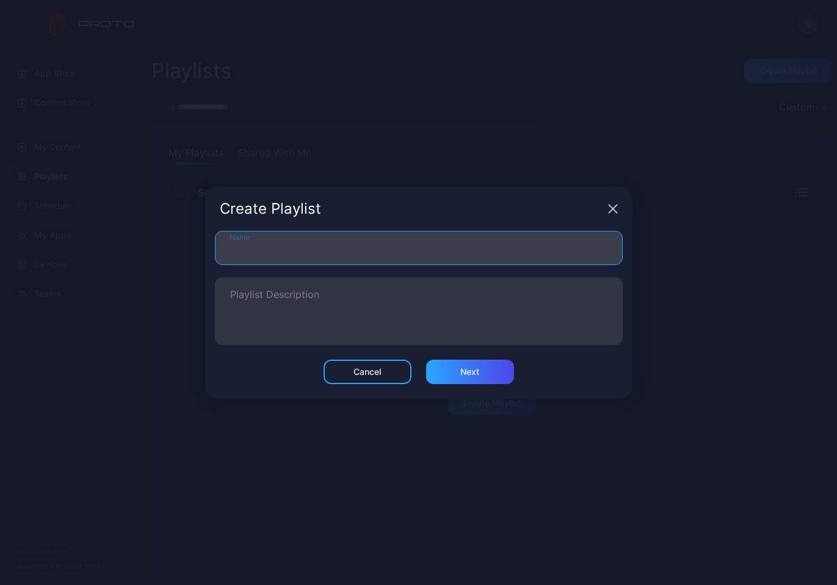
click at [338, 245] on input "Name" at bounding box center [419, 248] width 408 height 34
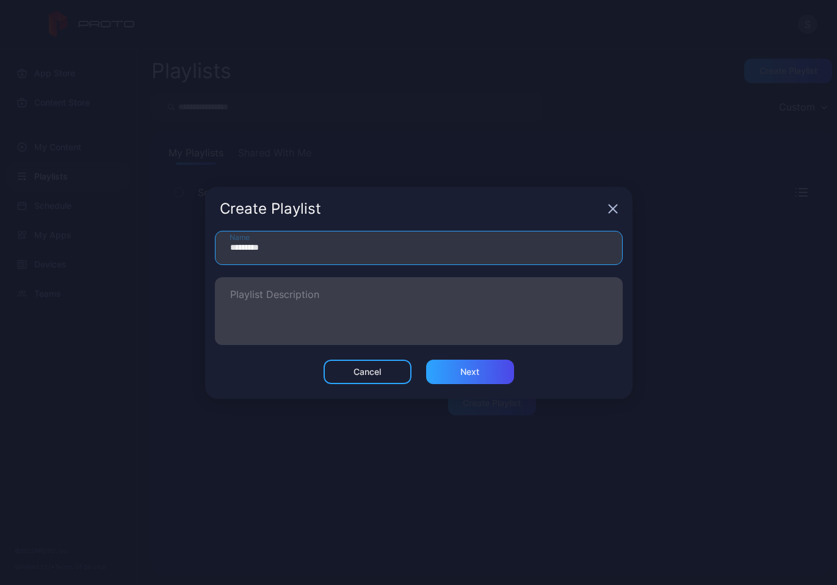
type input "*********"
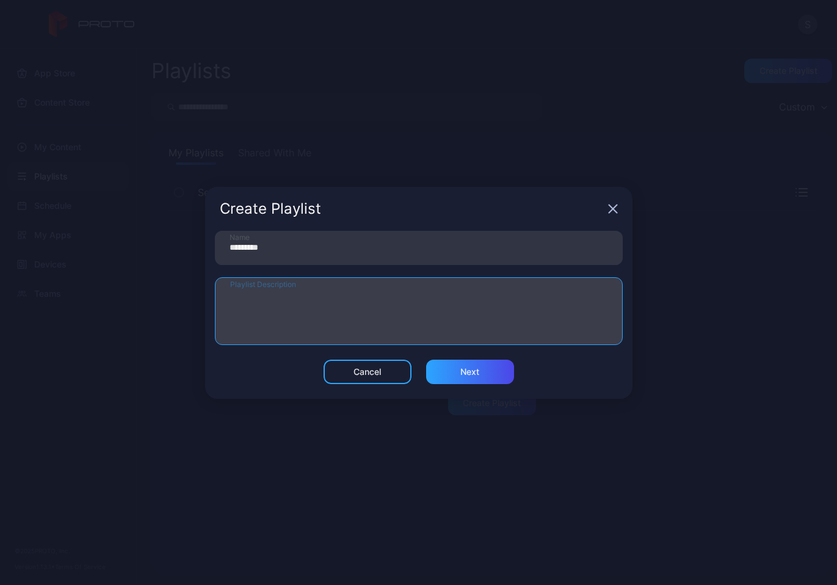
click at [363, 317] on textarea "Playlist Description" at bounding box center [418, 311] width 377 height 42
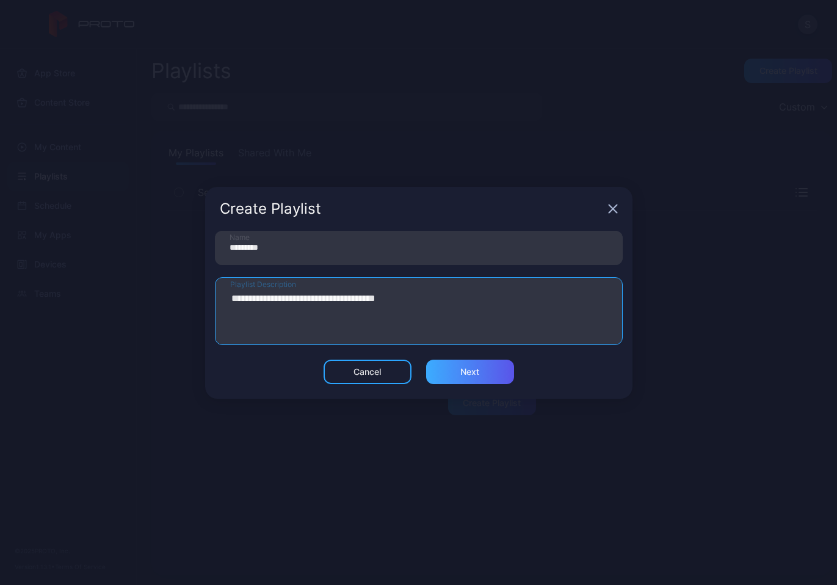
type textarea "**********"
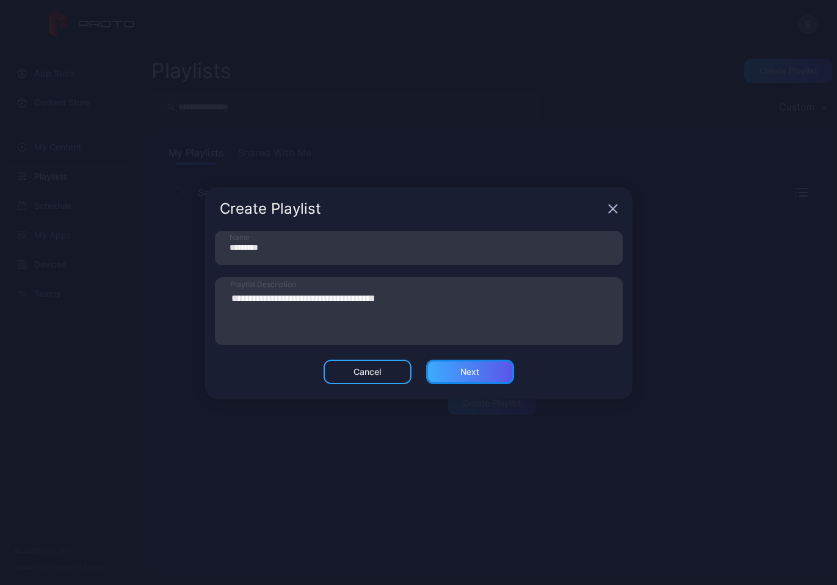
click at [470, 369] on div "Next" at bounding box center [469, 372] width 19 height 10
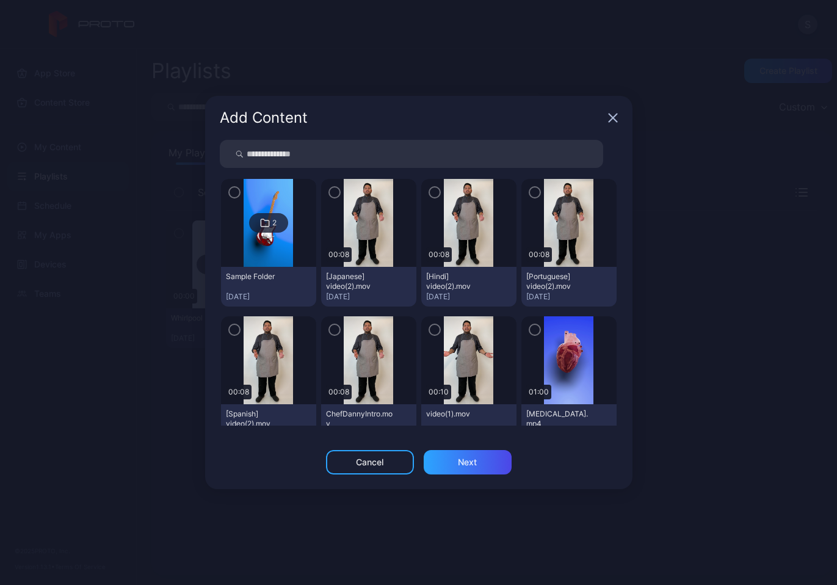
click at [331, 332] on icon "button" at bounding box center [334, 329] width 10 height 13
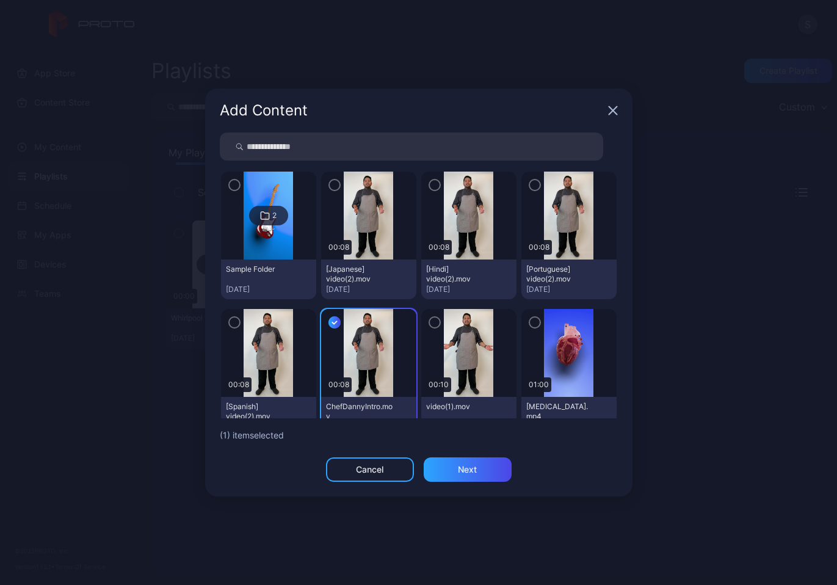
click at [232, 324] on icon "button" at bounding box center [234, 321] width 10 height 13
click at [530, 181] on icon "button" at bounding box center [535, 184] width 10 height 13
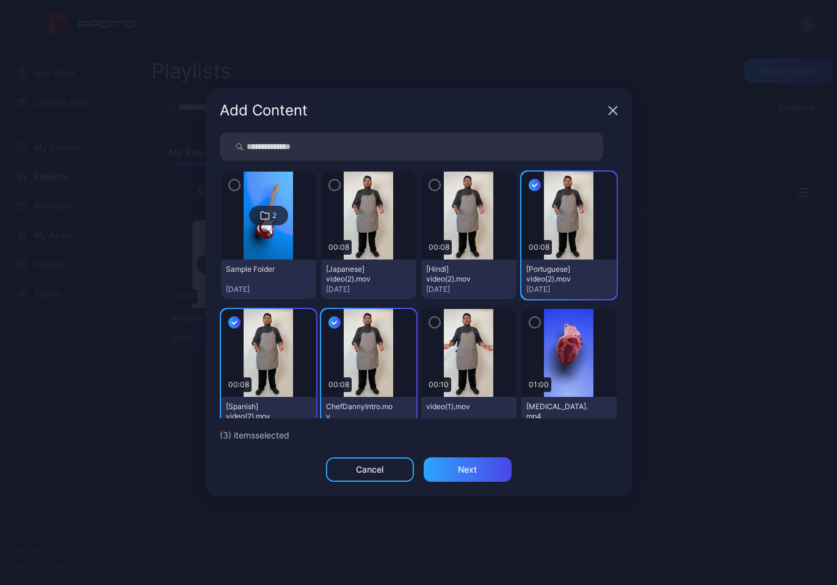
click at [430, 184] on icon "button" at bounding box center [435, 184] width 10 height 13
click at [333, 184] on icon "button" at bounding box center [335, 185] width 4 height 2
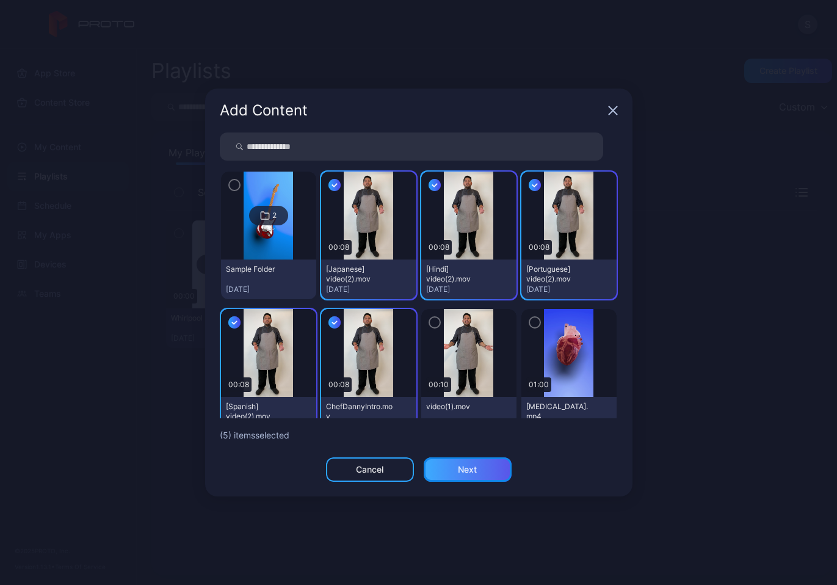
click at [485, 473] on div "Next" at bounding box center [467, 469] width 88 height 24
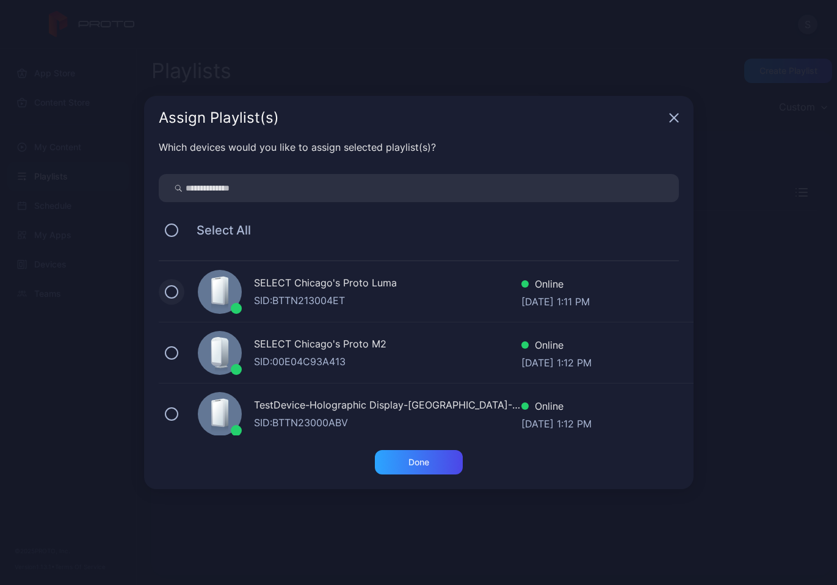
click at [172, 289] on button at bounding box center [171, 291] width 13 height 13
click at [433, 465] on div "Done" at bounding box center [419, 462] width 88 height 24
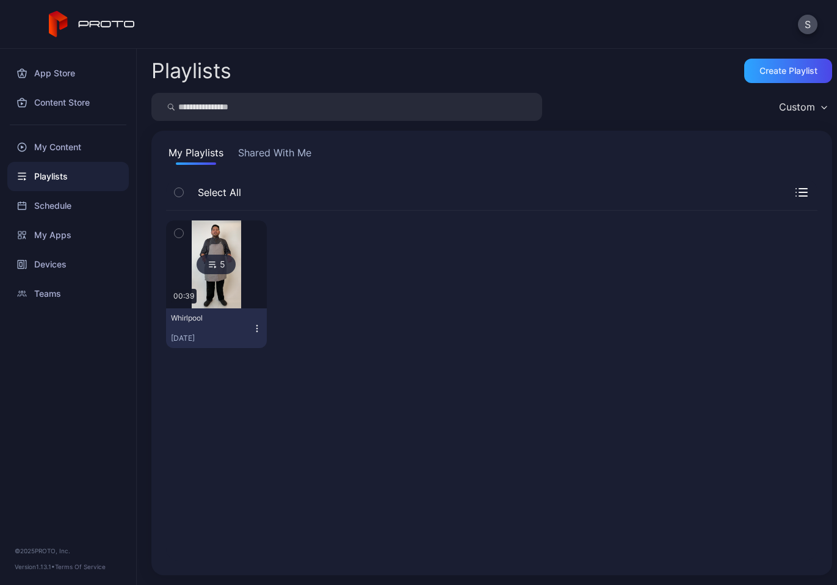
click at [229, 284] on img at bounding box center [216, 264] width 49 height 88
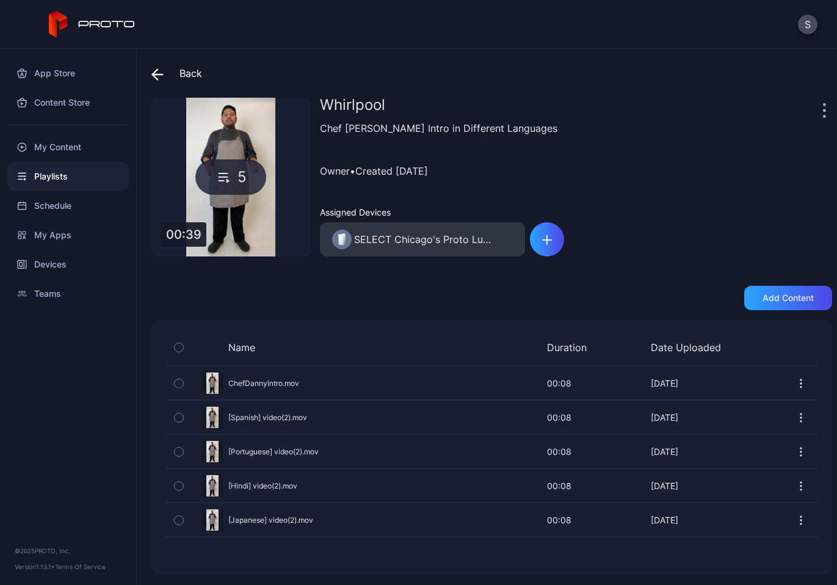
click at [181, 486] on icon "button" at bounding box center [179, 485] width 9 height 13
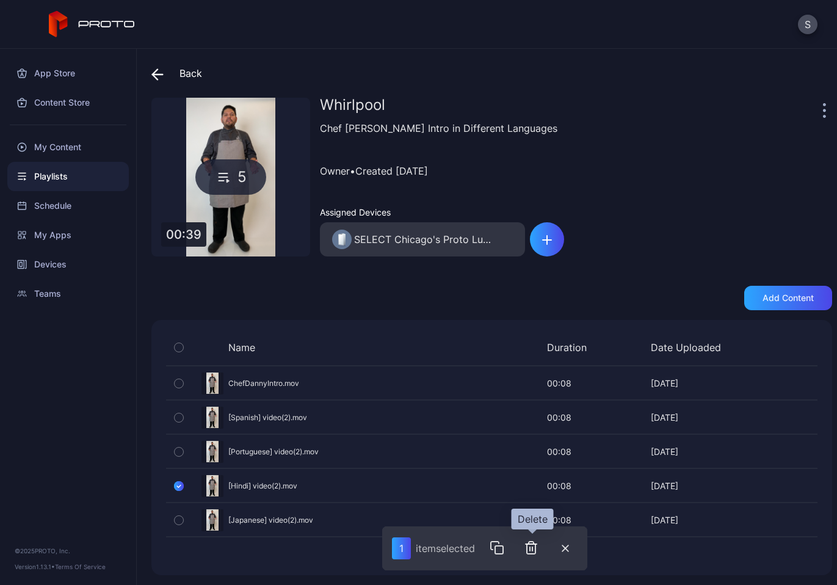
click at [535, 550] on icon "button" at bounding box center [531, 547] width 15 height 15
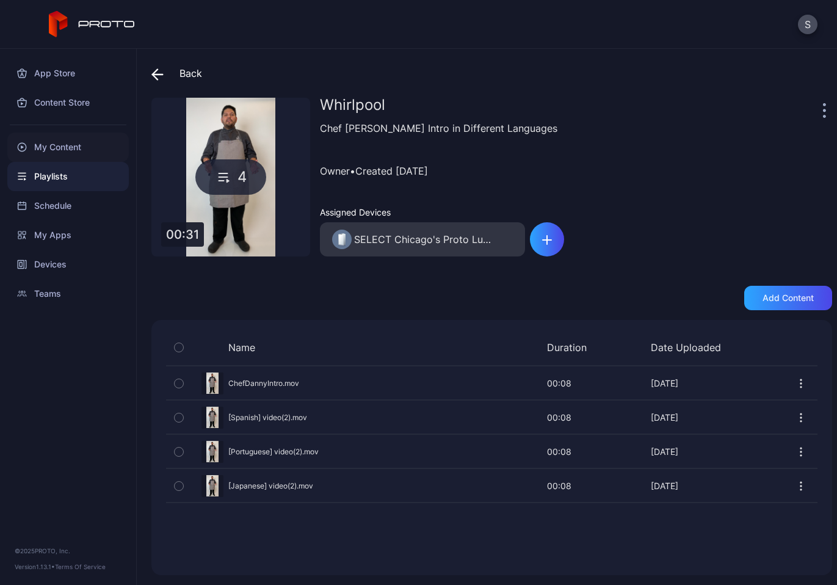
click at [62, 147] on div "My Content" at bounding box center [67, 146] width 121 height 29
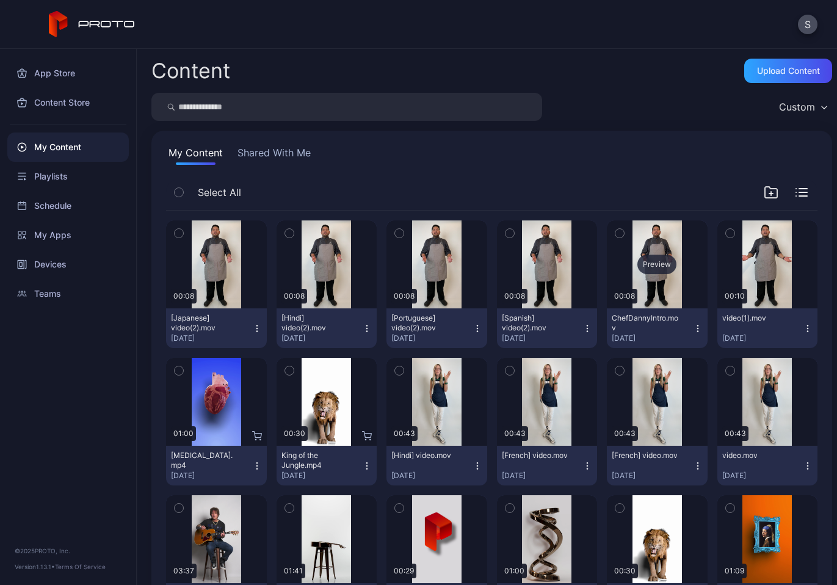
click at [626, 283] on div "Preview" at bounding box center [657, 264] width 101 height 88
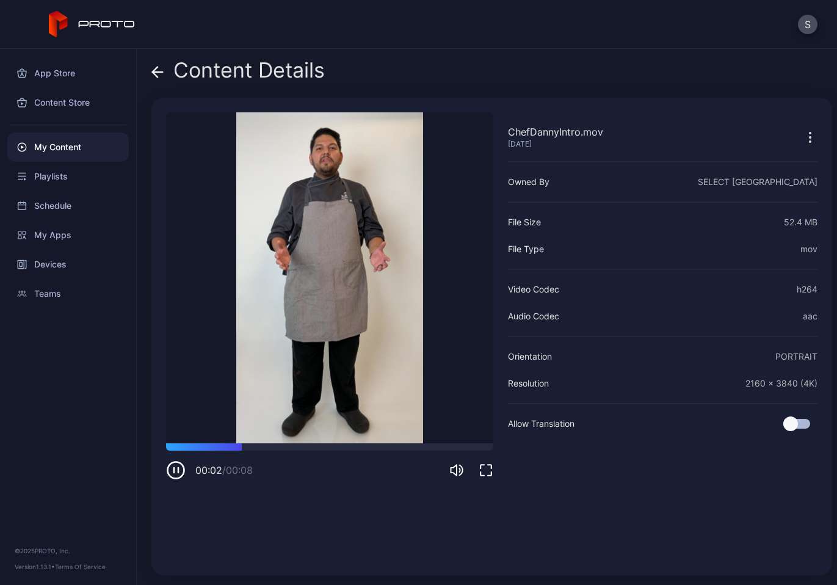
click at [802, 131] on icon "button" at bounding box center [809, 137] width 15 height 15
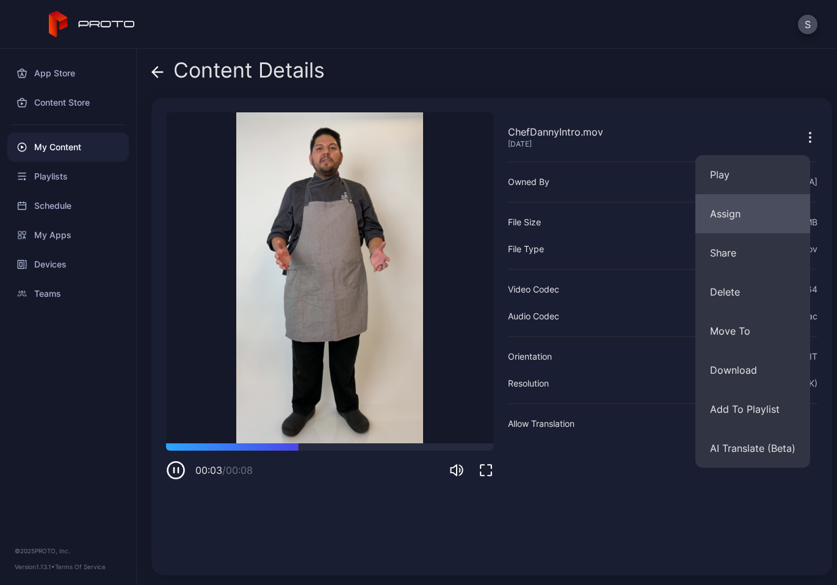
click at [740, 217] on button "Assign" at bounding box center [752, 213] width 115 height 39
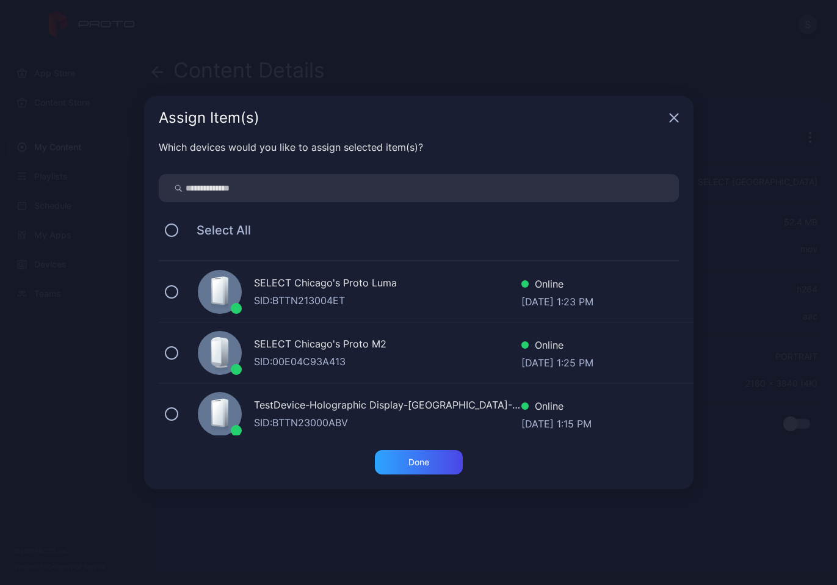
click at [682, 118] on div "Assign Item(s)" at bounding box center [418, 118] width 549 height 44
click at [671, 119] on icon "button" at bounding box center [673, 118] width 8 height 8
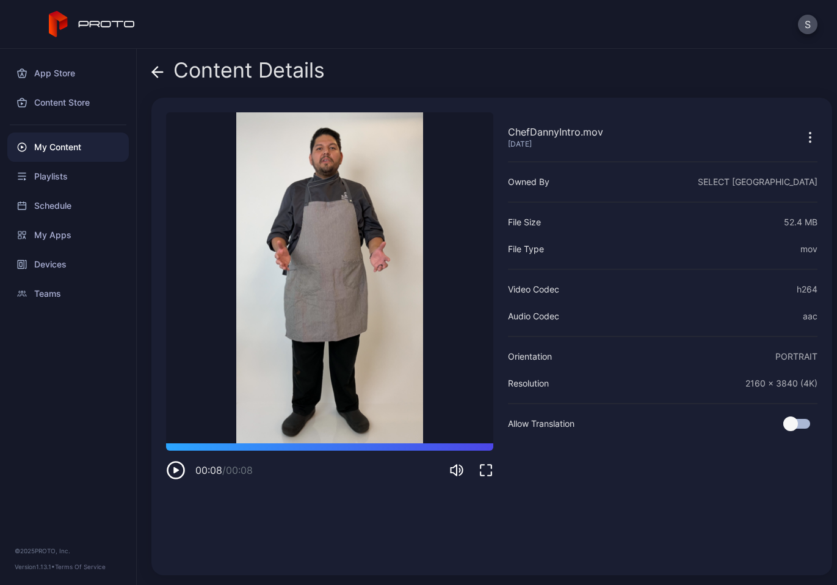
click at [177, 470] on icon "button" at bounding box center [175, 470] width 5 height 6
click at [802, 143] on icon "button" at bounding box center [809, 137] width 15 height 15
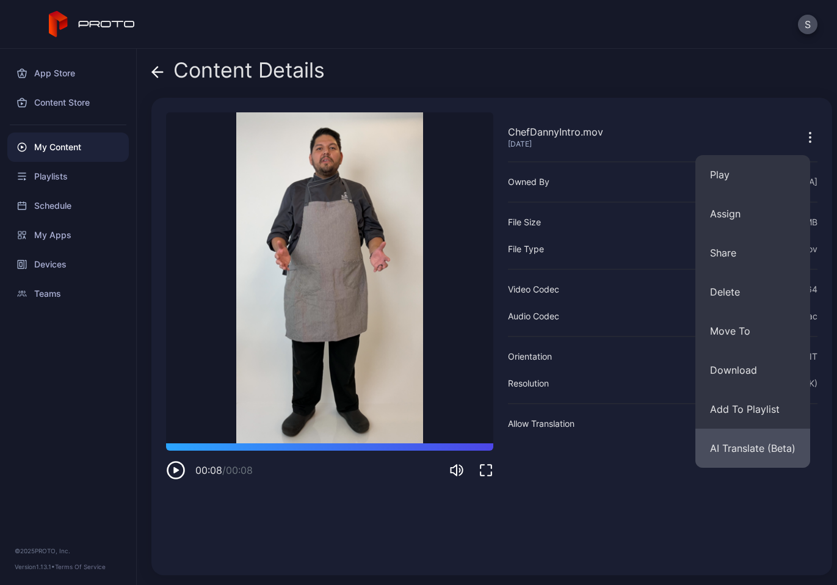
click at [750, 446] on button "AI Translate (Beta)" at bounding box center [752, 447] width 115 height 39
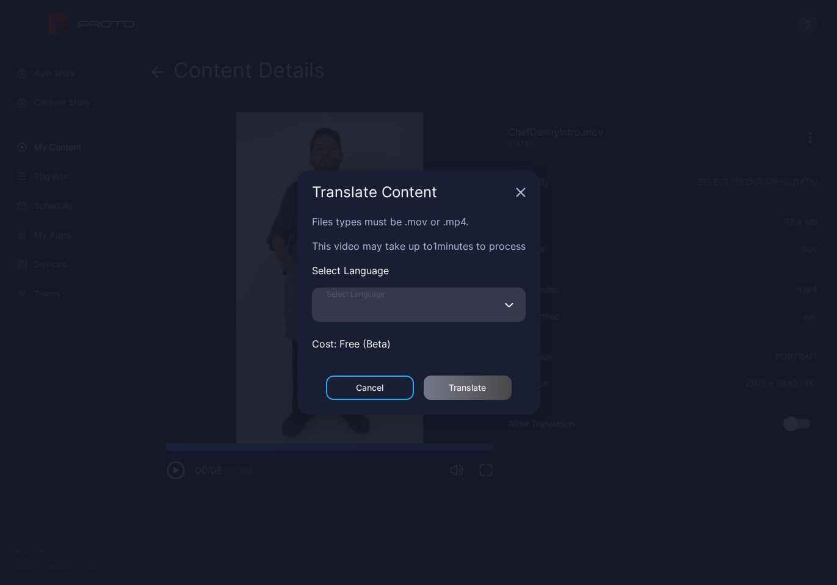
click at [409, 297] on input "Select Language" at bounding box center [419, 304] width 214 height 34
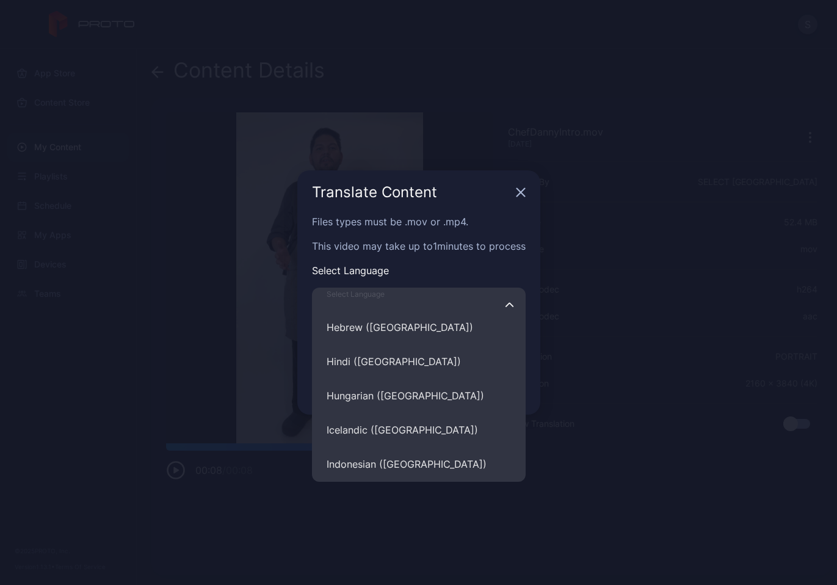
scroll to position [3499, 0]
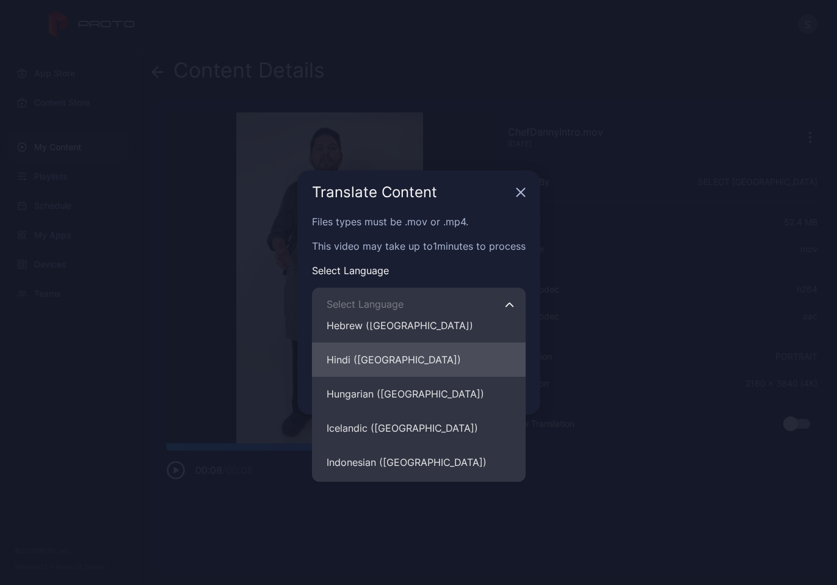
click at [387, 362] on button "Hindi (India)" at bounding box center [419, 359] width 214 height 34
type input "**********"
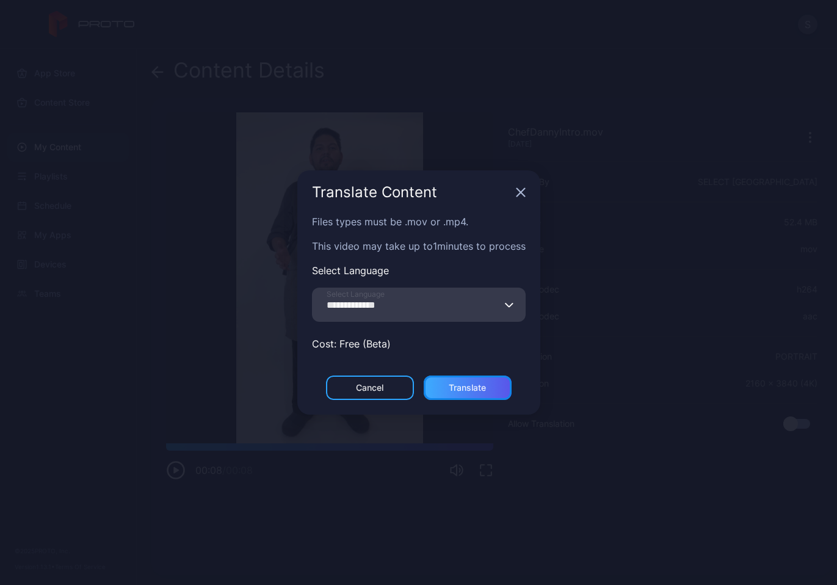
click at [473, 390] on div "Translate" at bounding box center [466, 388] width 37 height 10
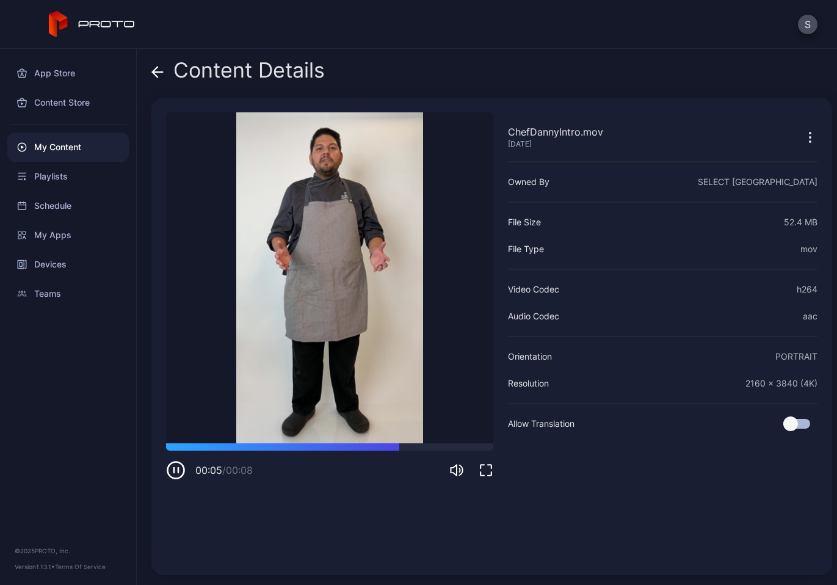
click at [163, 70] on icon at bounding box center [157, 72] width 12 height 12
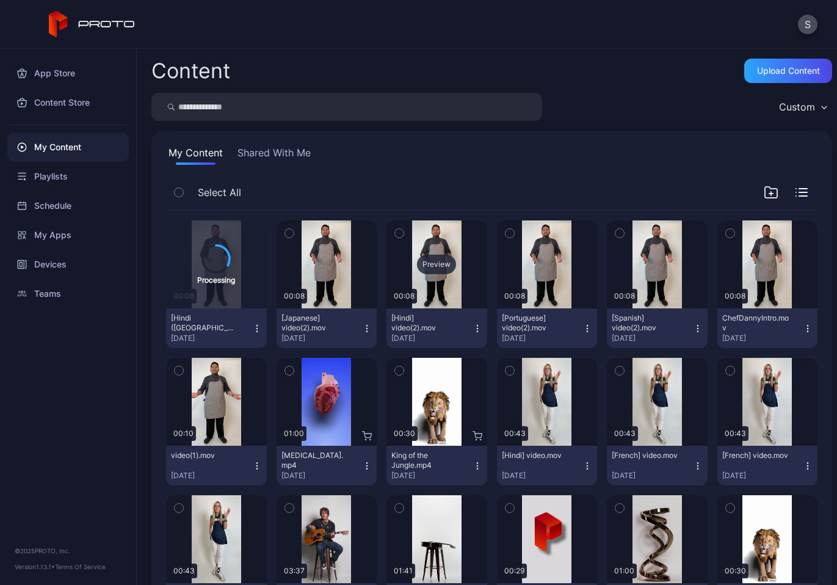
click at [432, 265] on div "Preview" at bounding box center [436, 264] width 39 height 20
click at [323, 261] on div "Preview" at bounding box center [326, 264] width 39 height 20
click at [644, 262] on div "Preview" at bounding box center [656, 264] width 39 height 20
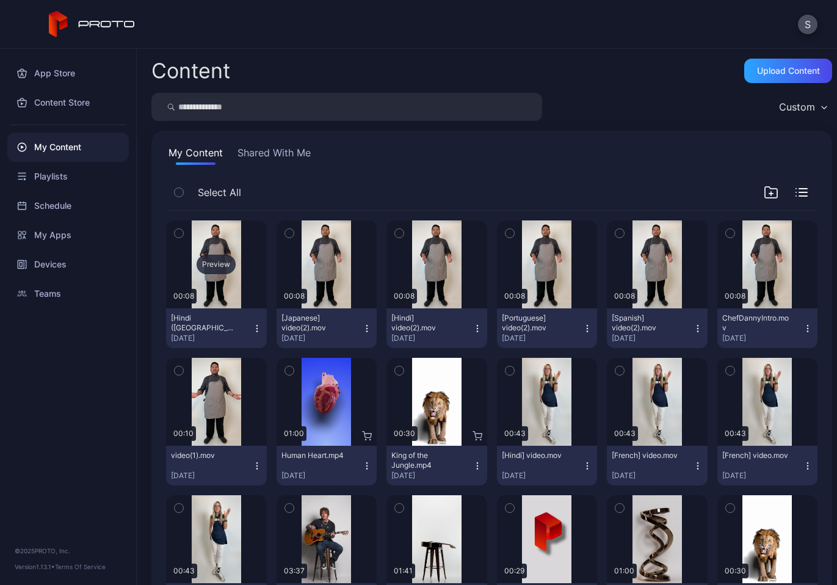
click at [216, 261] on div "Preview" at bounding box center [215, 264] width 39 height 20
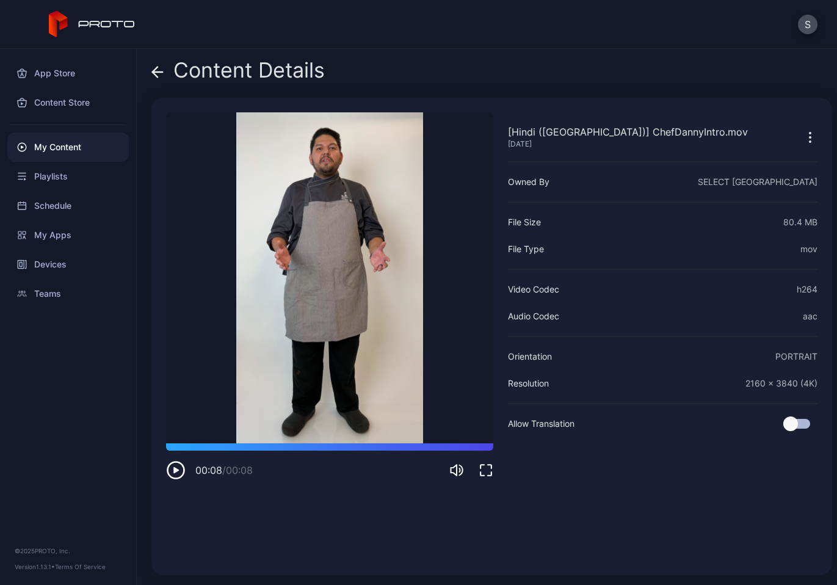
click at [157, 72] on icon at bounding box center [158, 72] width 10 height 0
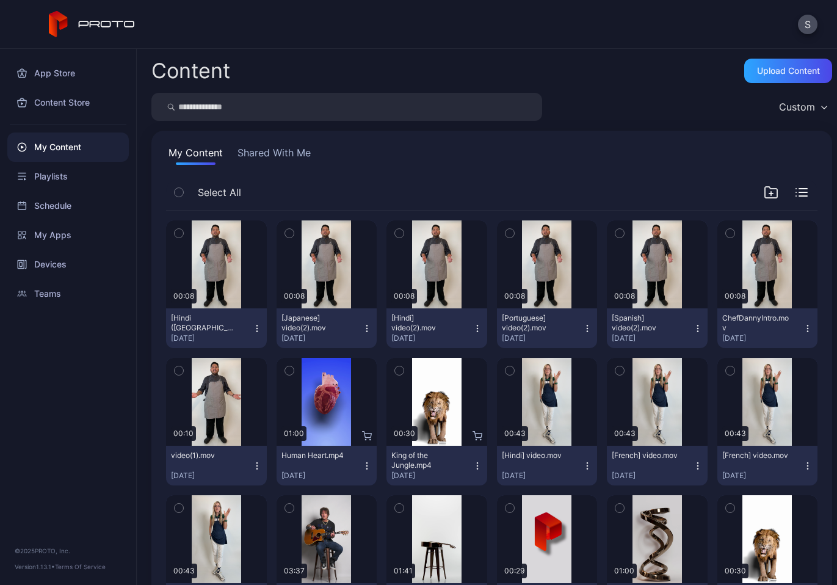
click at [253, 332] on icon "button" at bounding box center [257, 328] width 10 height 10
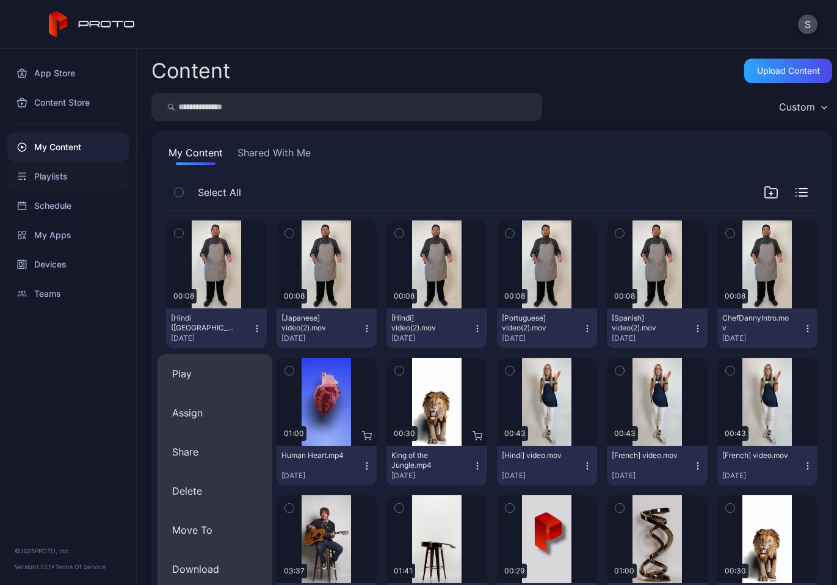
click at [48, 185] on div "Playlists" at bounding box center [67, 176] width 121 height 29
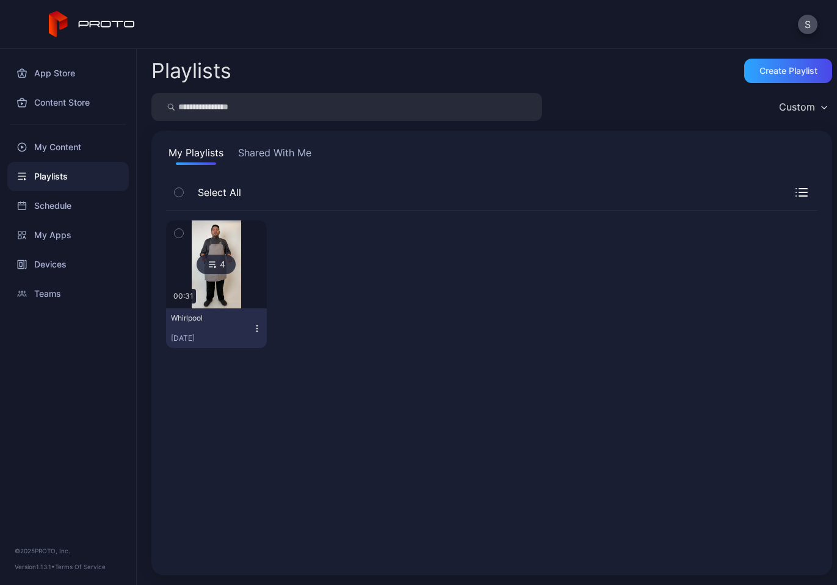
click at [254, 332] on icon "button" at bounding box center [257, 328] width 10 height 10
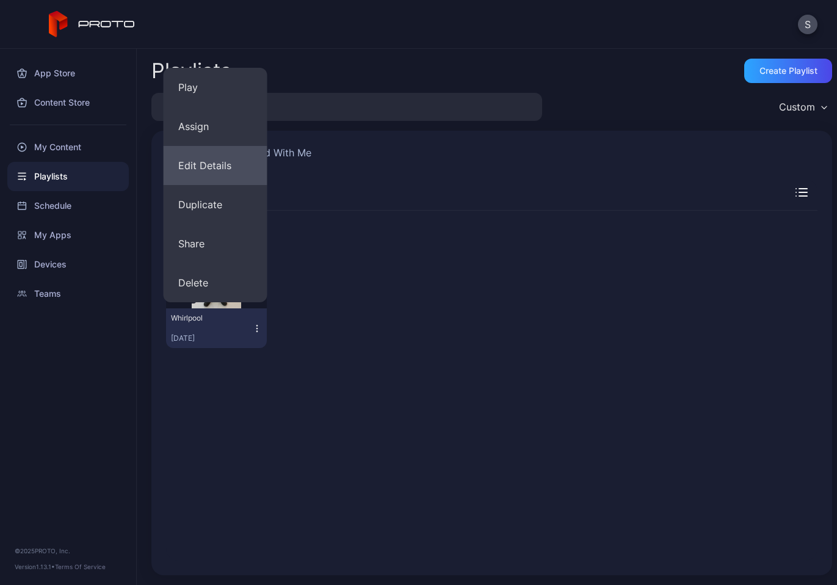
click at [233, 164] on button "Edit Details" at bounding box center [216, 165] width 104 height 39
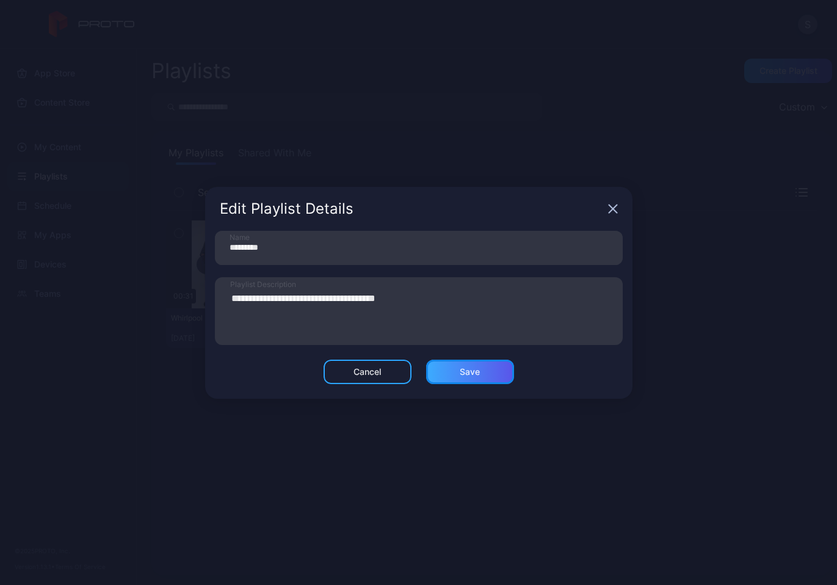
click at [483, 376] on div "Save" at bounding box center [470, 371] width 88 height 24
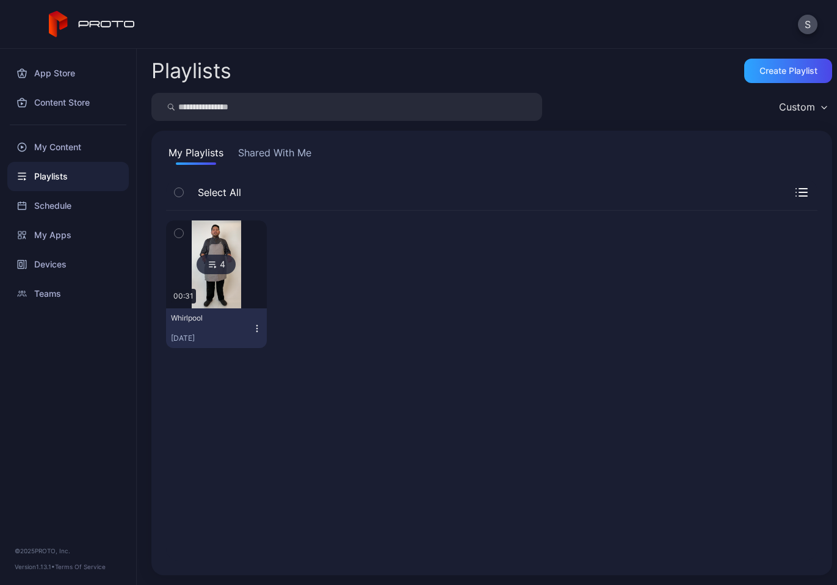
click at [243, 235] on div at bounding box center [216, 264] width 88 height 88
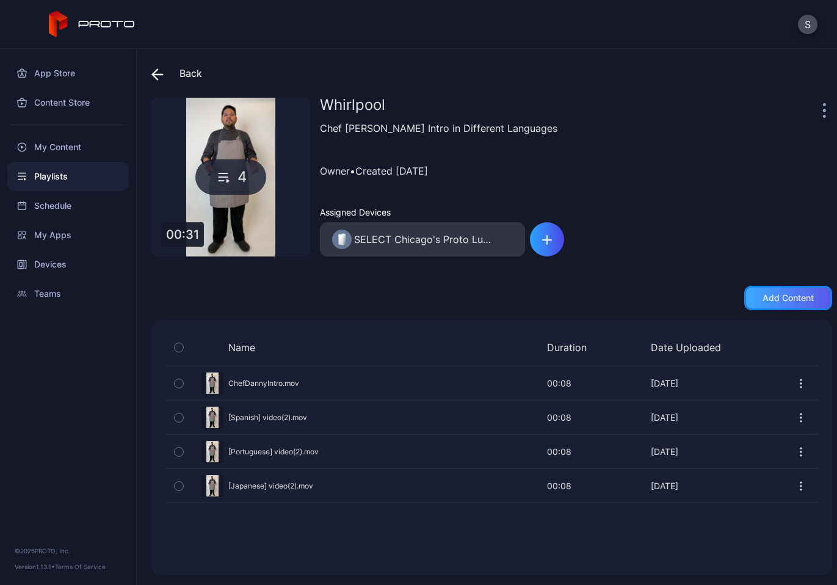
click at [766, 297] on div "Add content" at bounding box center [787, 298] width 51 height 10
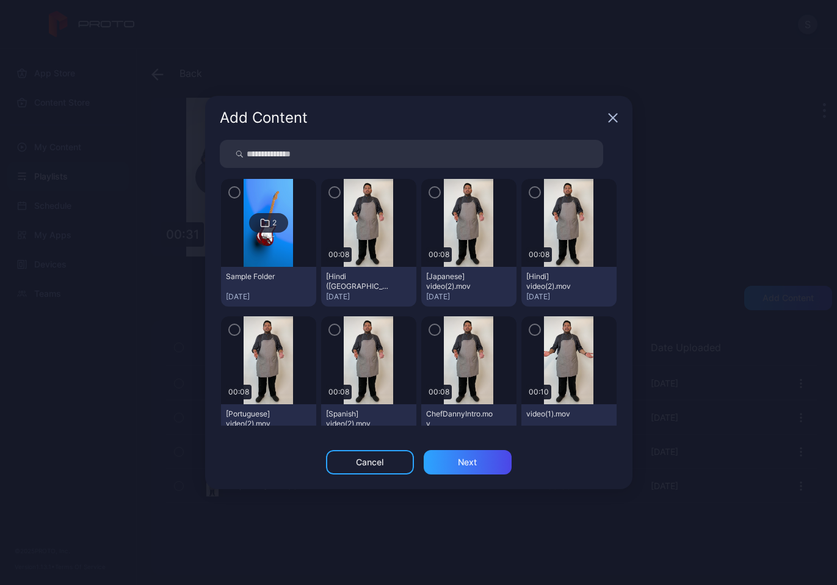
click at [331, 196] on icon "button" at bounding box center [334, 191] width 10 height 13
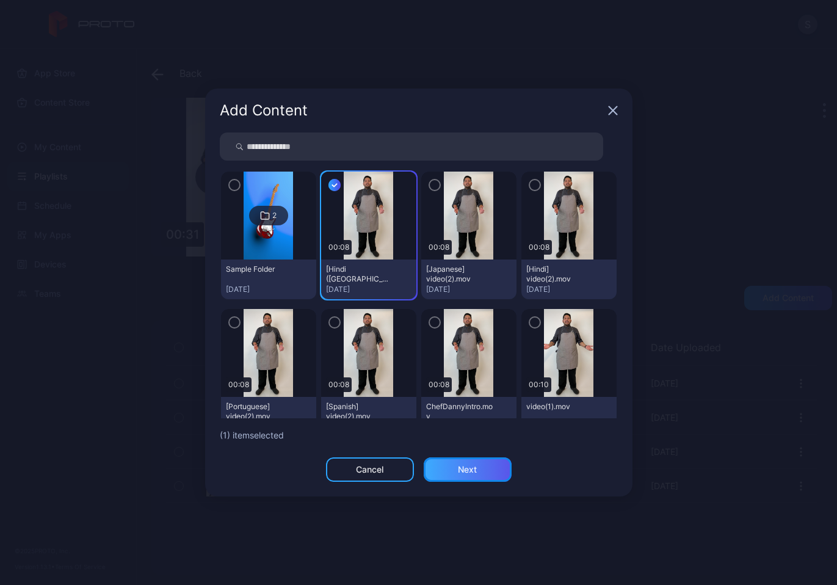
click at [464, 468] on div "Next" at bounding box center [467, 469] width 19 height 10
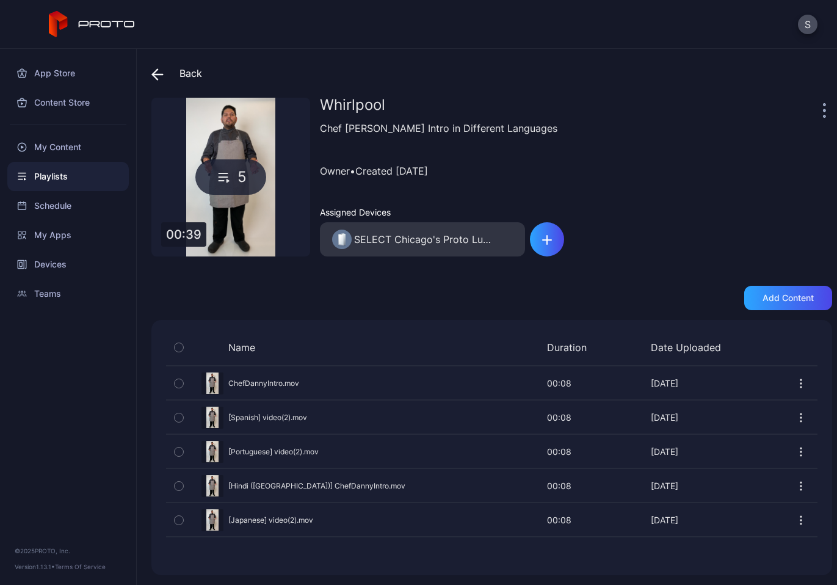
click at [699, 134] on div "Whirlpool Chef [PERSON_NAME] Intro in Different Languages Owner • Created [DATE…" at bounding box center [576, 177] width 512 height 159
click at [794, 378] on icon "button" at bounding box center [800, 383] width 12 height 12
click at [675, 204] on div "Whirlpool Chef [PERSON_NAME] Intro in Different Languages Owner • Created [DATE…" at bounding box center [576, 177] width 512 height 159
click at [725, 166] on div "Owner • Created [DATE]" at bounding box center [576, 170] width 512 height 43
click at [685, 103] on div "Whirlpool" at bounding box center [570, 110] width 500 height 24
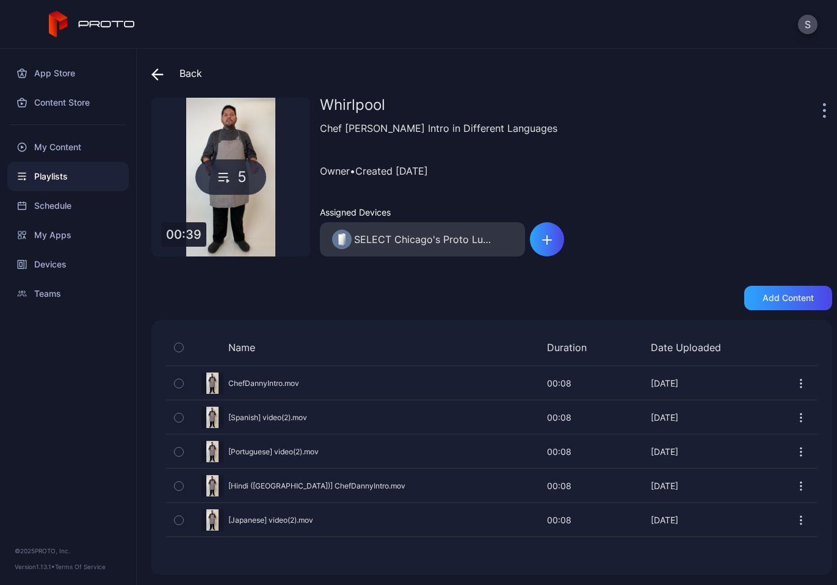
click at [801, 523] on icon "button" at bounding box center [801, 523] width 1 height 1
click at [652, 547] on div "Name Duration Date Uploaded Preview ChefDannyIntro.mov 00:08 00:08 [DATE] Previ…" at bounding box center [491, 447] width 680 height 255
click at [267, 287] on div "Add content" at bounding box center [491, 298] width 680 height 24
click at [67, 145] on div "My Content" at bounding box center [67, 146] width 121 height 29
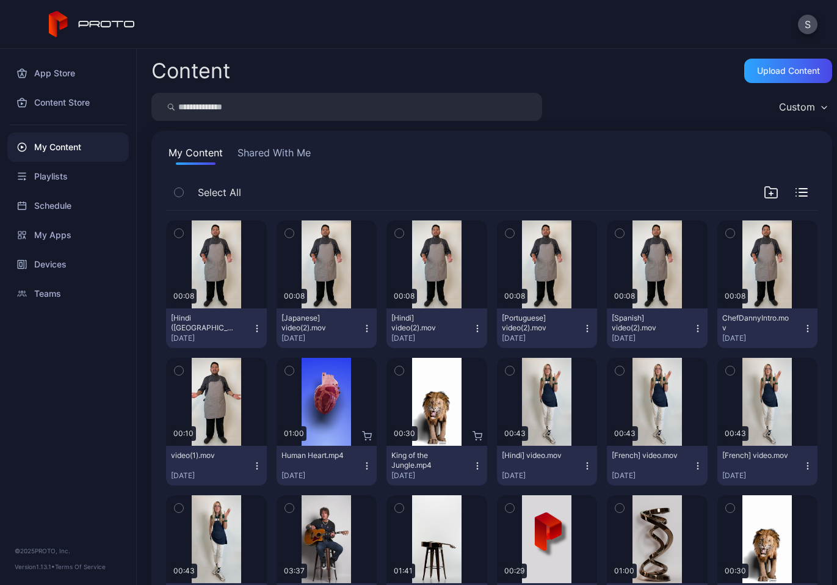
click at [255, 328] on icon "button" at bounding box center [257, 328] width 10 height 10
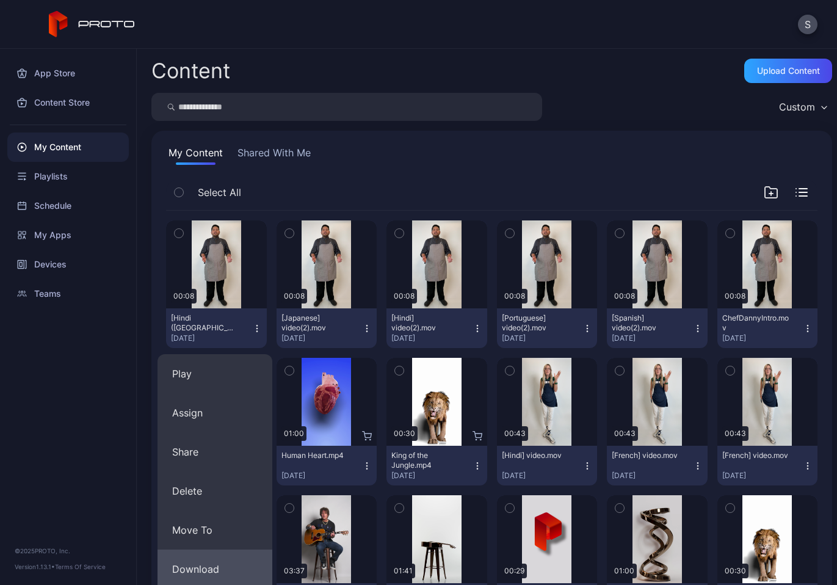
click at [208, 571] on button "Download" at bounding box center [214, 568] width 115 height 39
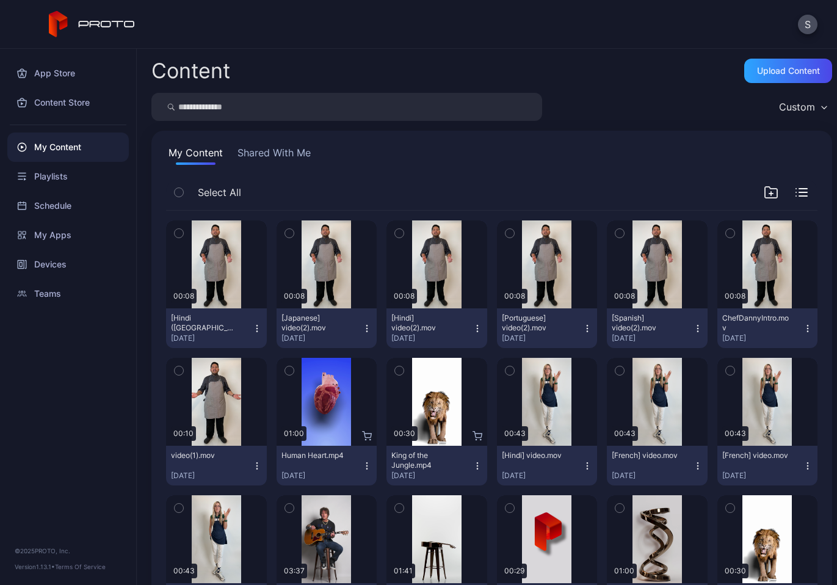
click at [362, 326] on icon "button" at bounding box center [367, 328] width 10 height 10
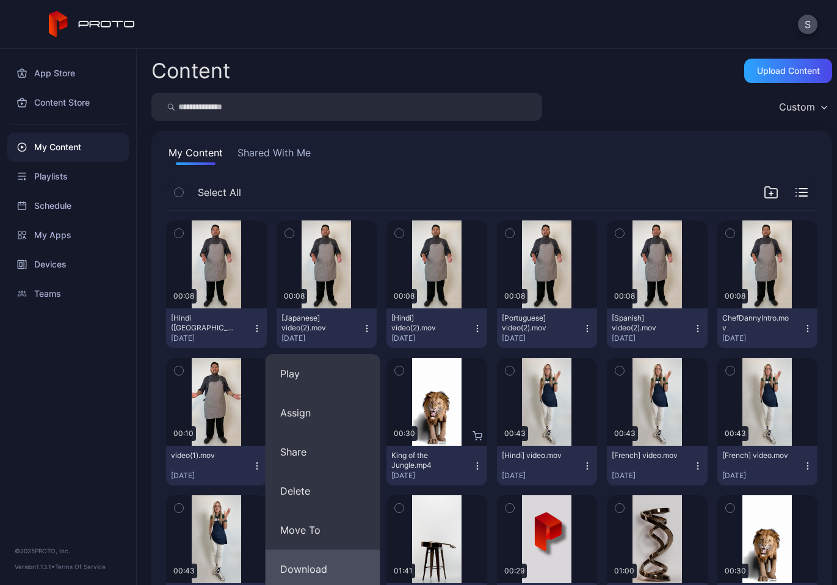
click at [314, 557] on button "Download" at bounding box center [322, 568] width 115 height 39
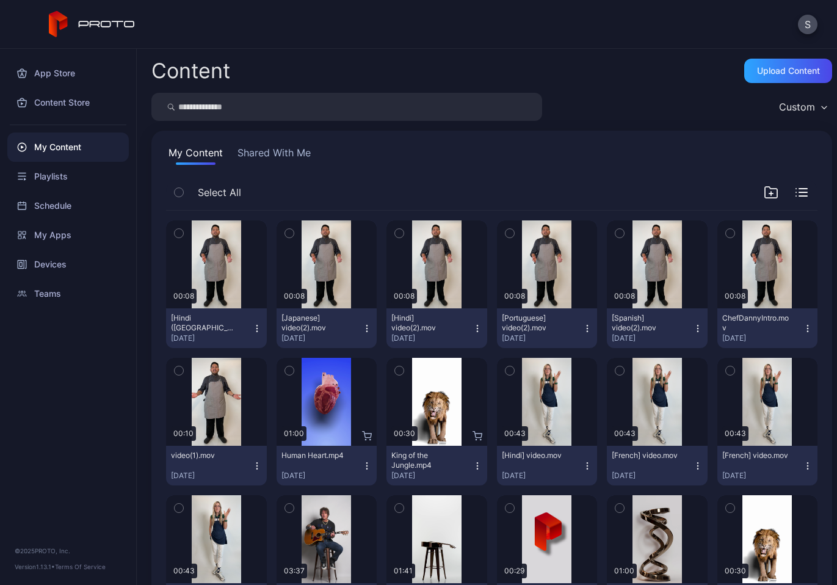
click at [582, 326] on icon "button" at bounding box center [587, 328] width 10 height 10
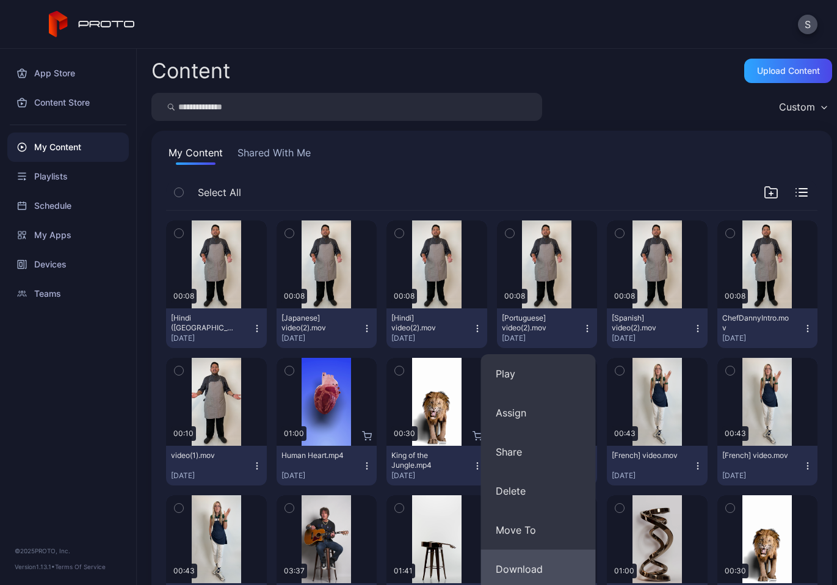
click at [526, 570] on button "Download" at bounding box center [538, 568] width 115 height 39
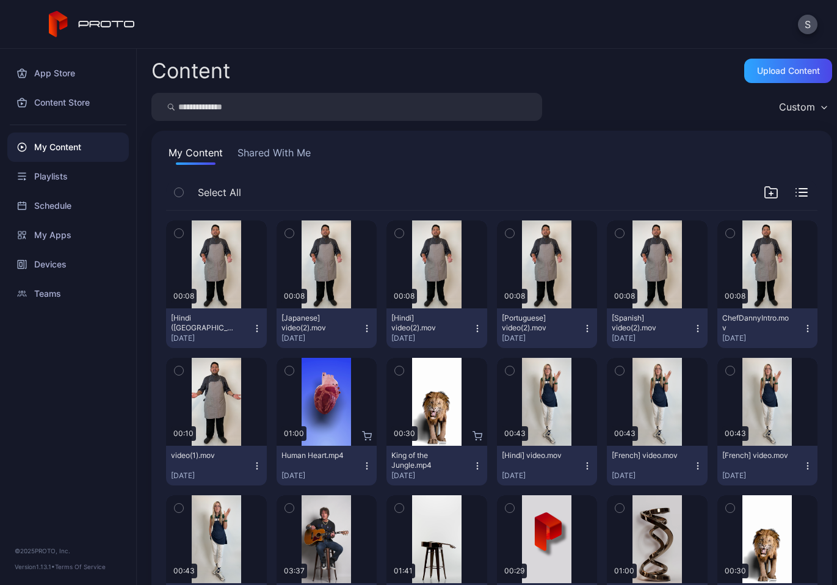
click at [693, 326] on icon "button" at bounding box center [698, 328] width 10 height 10
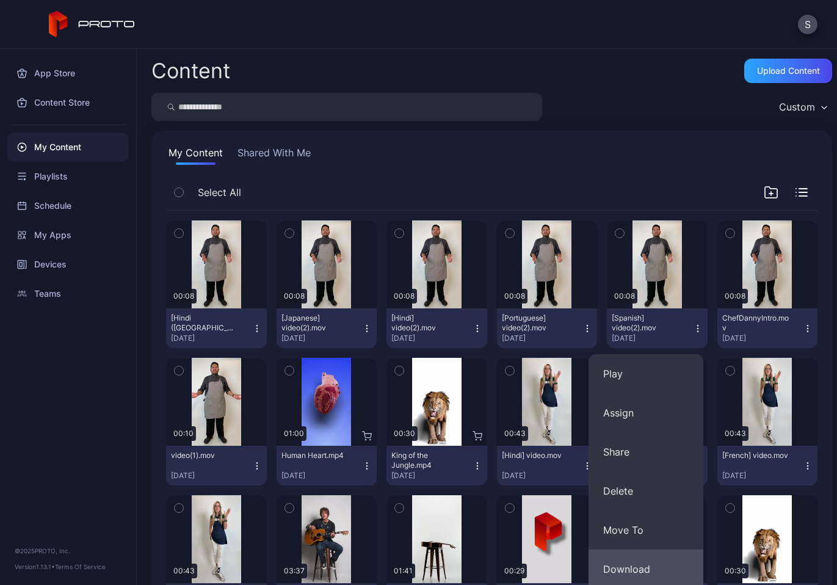
click at [635, 566] on button "Download" at bounding box center [645, 568] width 115 height 39
